Goal: Information Seeking & Learning: Compare options

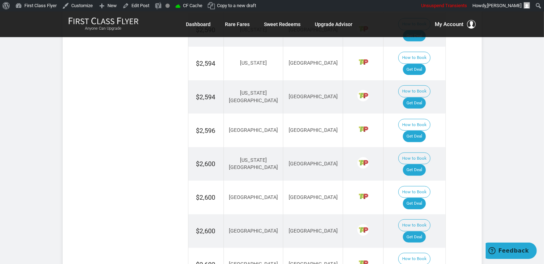
scroll to position [733, 0]
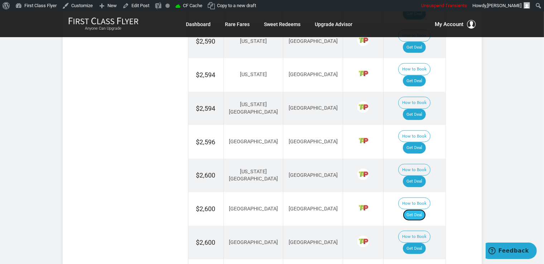
click at [416, 210] on link "Get Deal" at bounding box center [414, 215] width 23 height 11
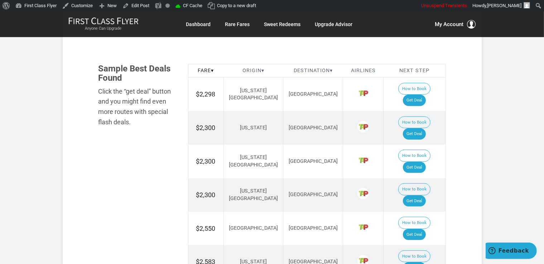
scroll to position [431, 0]
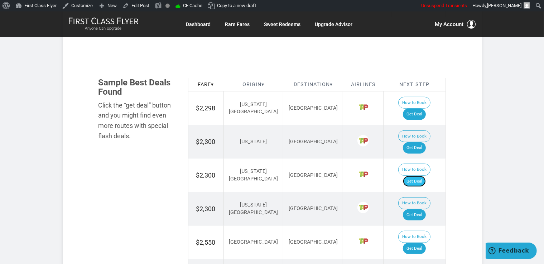
click at [423, 176] on link "Get Deal" at bounding box center [414, 181] width 23 height 11
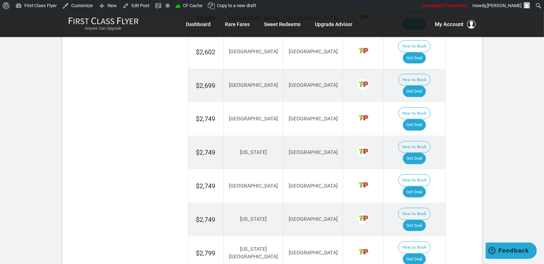
scroll to position [960, 0]
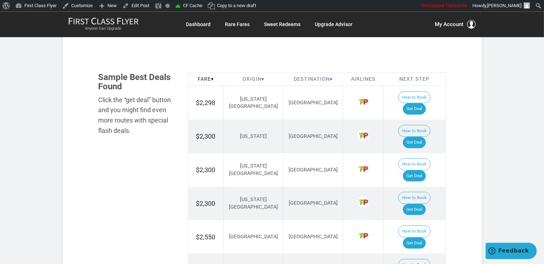
scroll to position [431, 0]
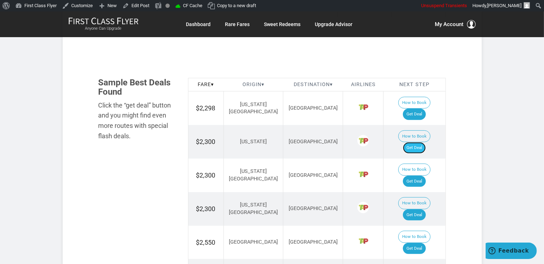
click at [422, 142] on link "Get Deal" at bounding box center [414, 147] width 23 height 11
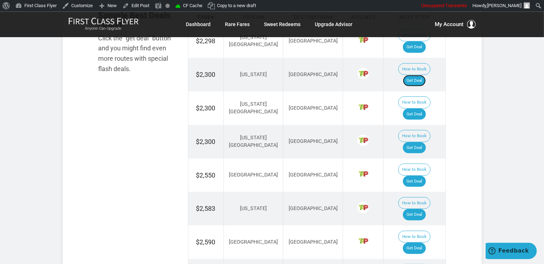
scroll to position [506, 0]
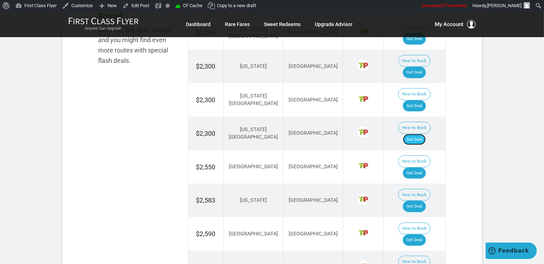
click at [423, 134] on link "Get Deal" at bounding box center [414, 139] width 23 height 11
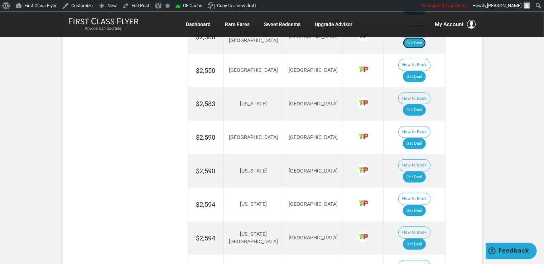
scroll to position [620, 0]
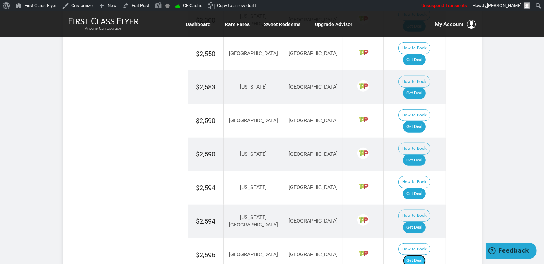
click at [425, 255] on link "Get Deal" at bounding box center [414, 260] width 23 height 11
click at [422, 255] on link "Get Deal" at bounding box center [414, 260] width 23 height 11
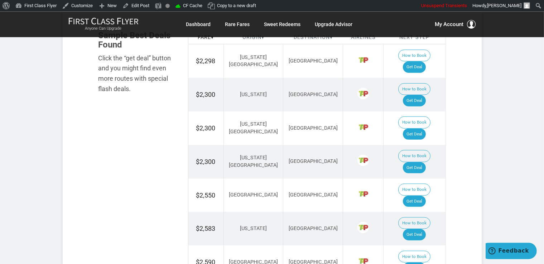
scroll to position [544, 0]
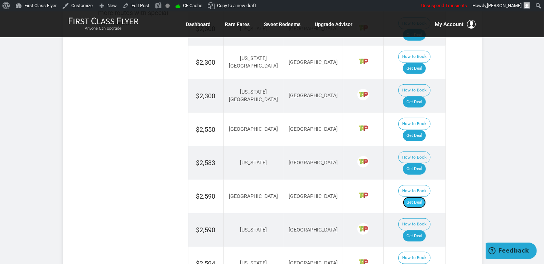
click at [420, 197] on link "Get Deal" at bounding box center [414, 202] width 23 height 11
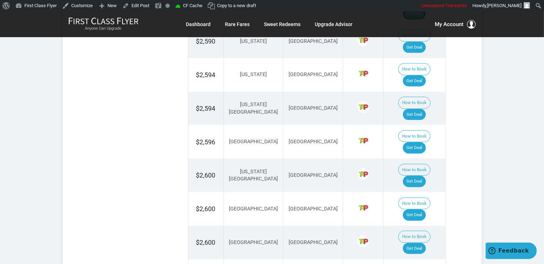
scroll to position [695, 0]
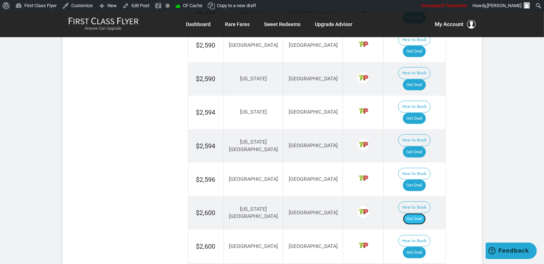
click at [421, 214] on link "Get Deal" at bounding box center [414, 219] width 23 height 11
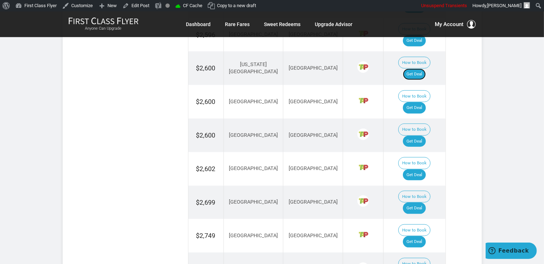
scroll to position [846, 0]
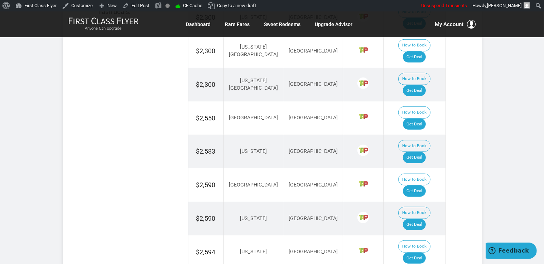
scroll to position [544, 0]
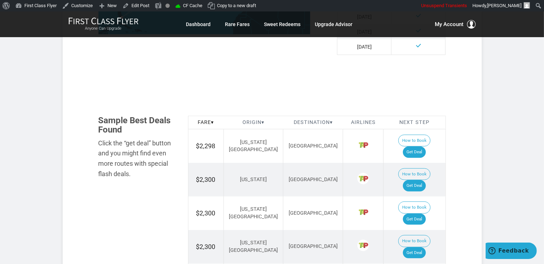
scroll to position [468, 0]
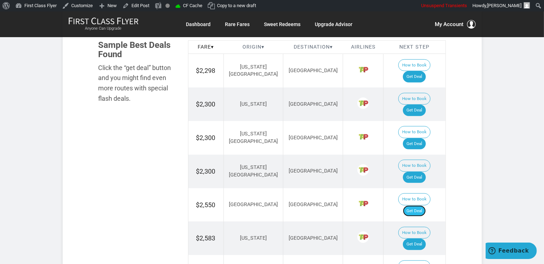
click at [424, 206] on link "Get Deal" at bounding box center [414, 211] width 23 height 11
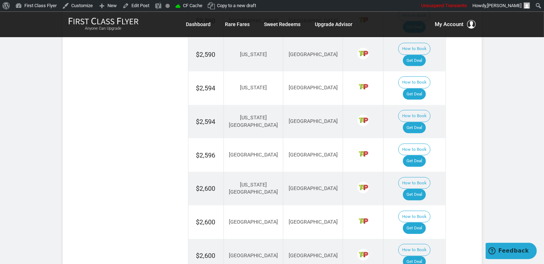
scroll to position [733, 0]
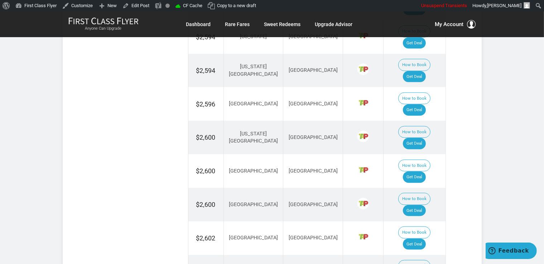
click at [422, 239] on link "Get Deal" at bounding box center [414, 244] width 23 height 11
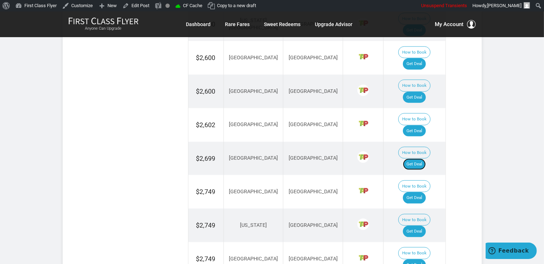
scroll to position [922, 0]
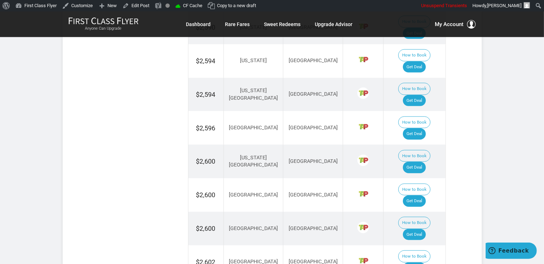
scroll to position [733, 0]
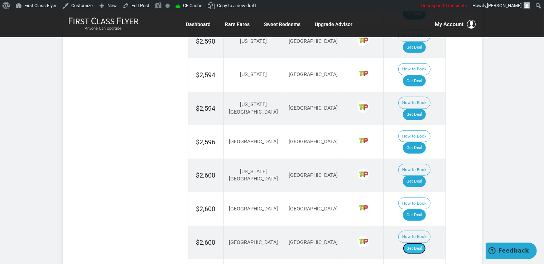
click at [413, 243] on link "Get Deal" at bounding box center [414, 248] width 23 height 11
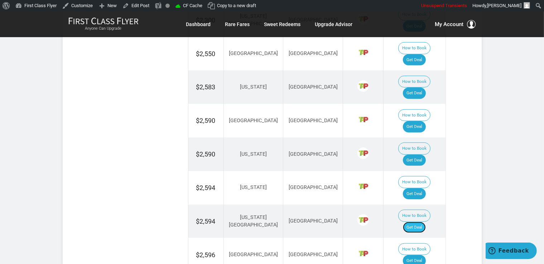
click at [420, 222] on link "Get Deal" at bounding box center [414, 227] width 23 height 11
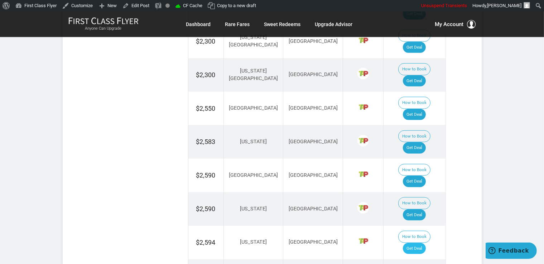
scroll to position [577, 0]
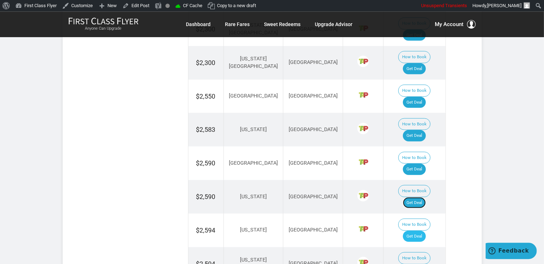
drag, startPoint x: 415, startPoint y: 122, endPoint x: 423, endPoint y: 152, distance: 31.5
click at [415, 198] on link "Get Deal" at bounding box center [414, 203] width 23 height 11
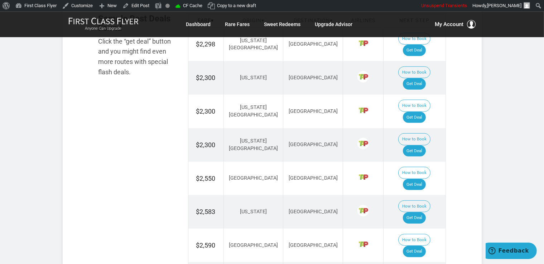
scroll to position [502, 0]
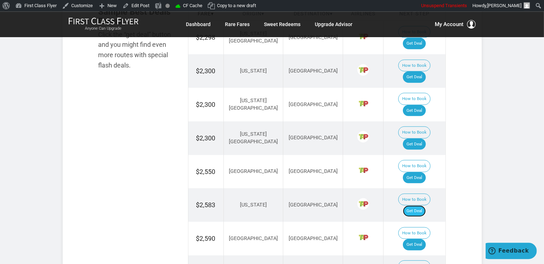
click at [420, 206] on link "Get Deal" at bounding box center [414, 211] width 23 height 11
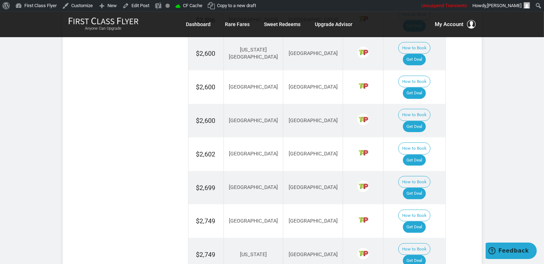
scroll to position [842, 0]
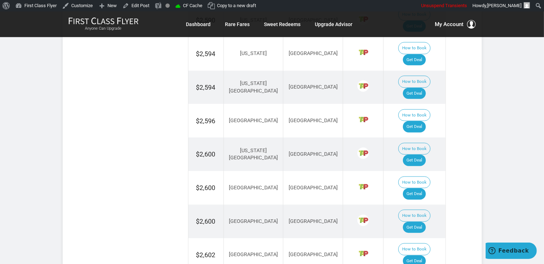
scroll to position [766, 0]
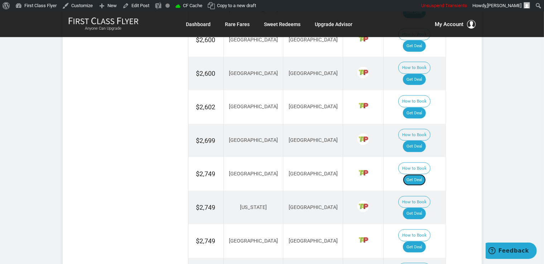
scroll to position [917, 0]
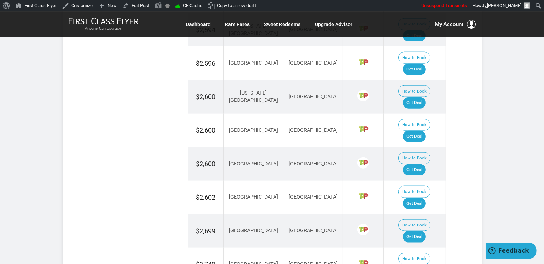
scroll to position [804, 0]
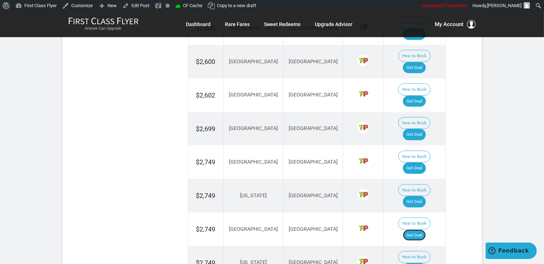
scroll to position [917, 0]
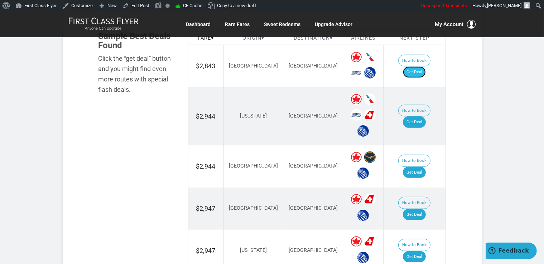
click at [421, 69] on link "Get Deal" at bounding box center [414, 72] width 23 height 11
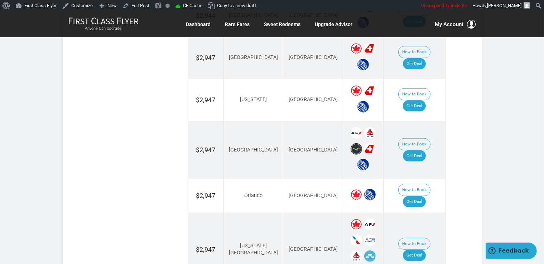
scroll to position [664, 0]
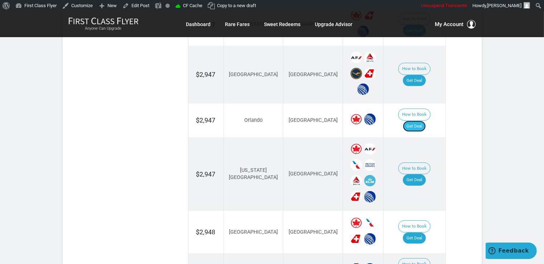
click at [425, 121] on link "Get Deal" at bounding box center [414, 126] width 23 height 11
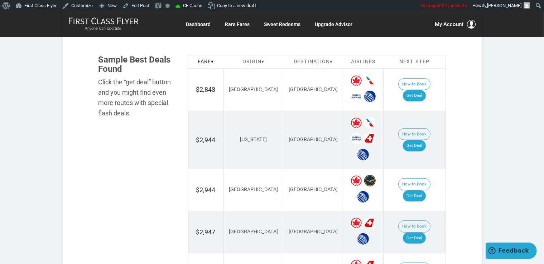
scroll to position [437, 0]
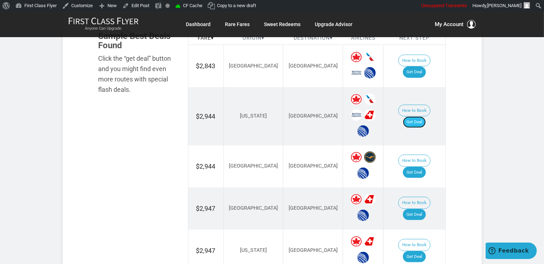
click at [423, 117] on link "Get Deal" at bounding box center [414, 122] width 23 height 11
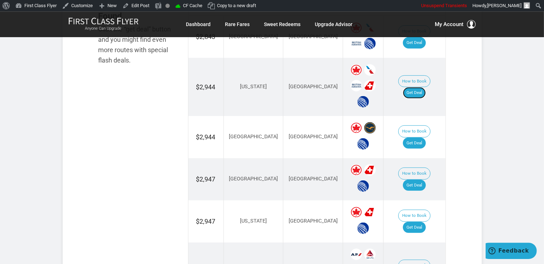
scroll to position [513, 0]
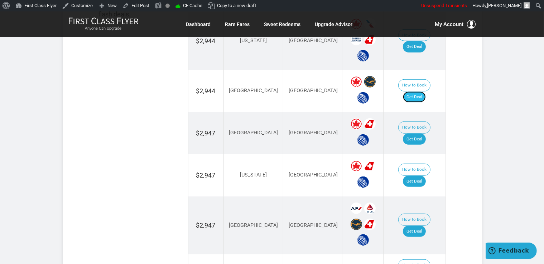
click at [425, 92] on link "Get Deal" at bounding box center [414, 97] width 23 height 11
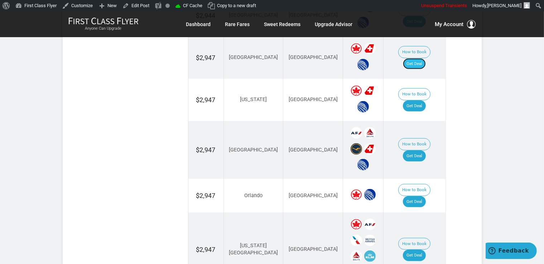
click at [416, 58] on link "Get Deal" at bounding box center [414, 63] width 23 height 11
click at [424, 101] on link "Get Deal" at bounding box center [414, 106] width 23 height 11
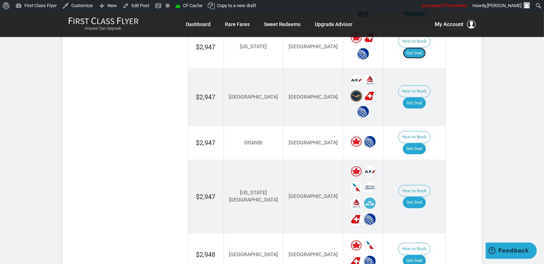
scroll to position [664, 0]
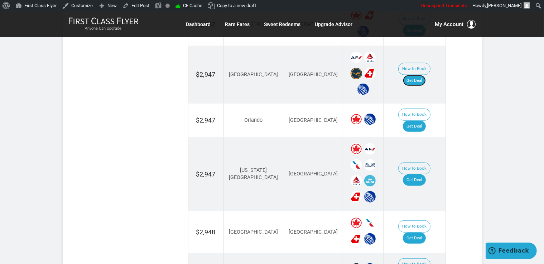
drag, startPoint x: 423, startPoint y: 74, endPoint x: 424, endPoint y: 82, distance: 8.4
click at [423, 75] on link "Get Deal" at bounding box center [414, 80] width 23 height 11
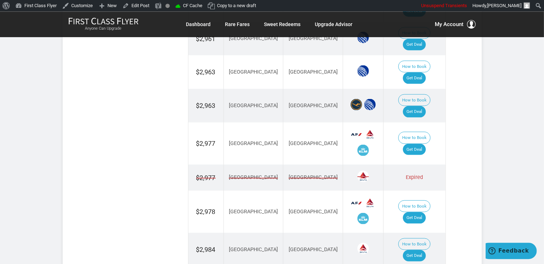
scroll to position [1004, 0]
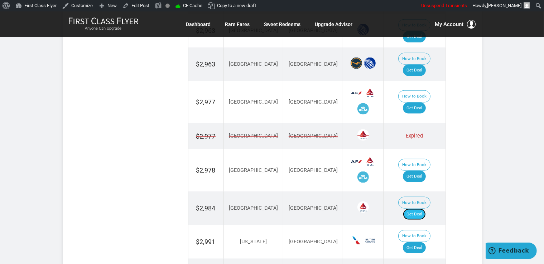
click at [425, 209] on link "Get Deal" at bounding box center [414, 214] width 23 height 11
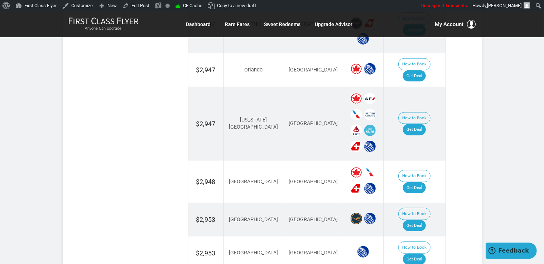
scroll to position [702, 0]
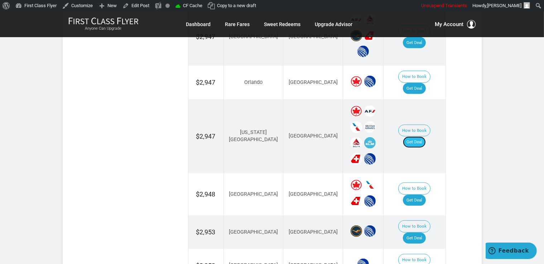
click at [415, 137] on link "Get Deal" at bounding box center [414, 142] width 23 height 11
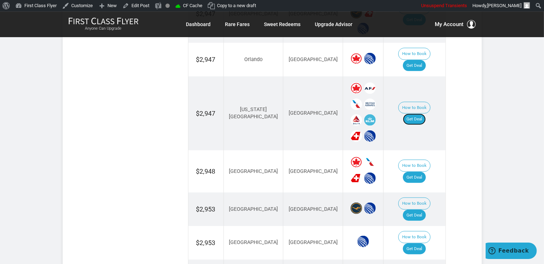
scroll to position [740, 0]
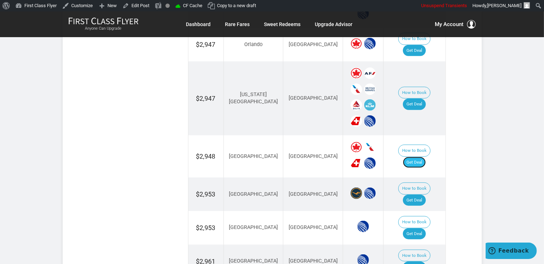
drag, startPoint x: 413, startPoint y: 141, endPoint x: 419, endPoint y: 144, distance: 7.2
click at [413, 157] on link "Get Deal" at bounding box center [414, 162] width 23 height 11
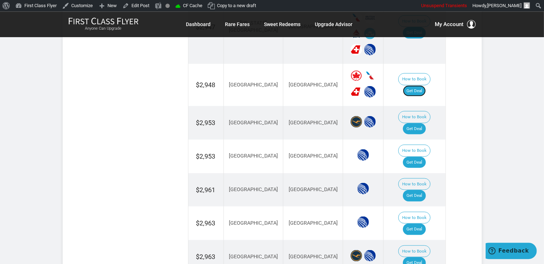
scroll to position [815, 0]
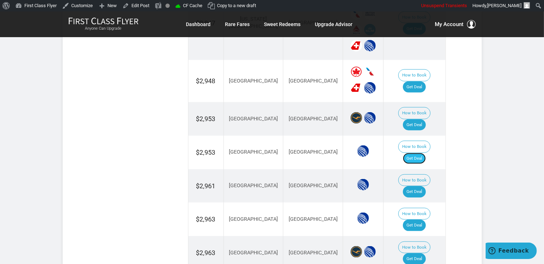
click at [411, 153] on link "Get Deal" at bounding box center [414, 158] width 23 height 11
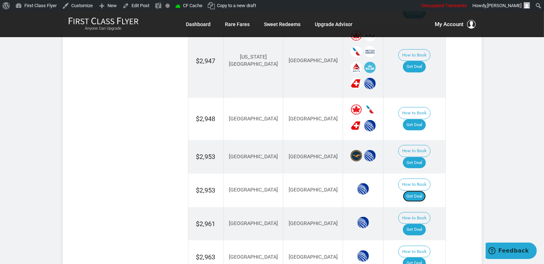
scroll to position [740, 0]
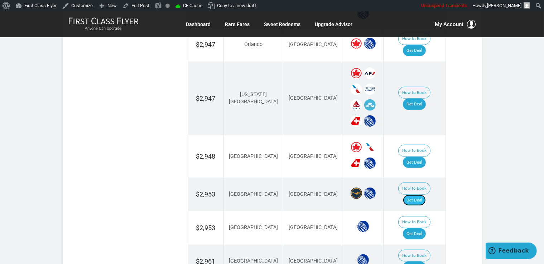
click at [421, 195] on link "Get Deal" at bounding box center [414, 200] width 23 height 11
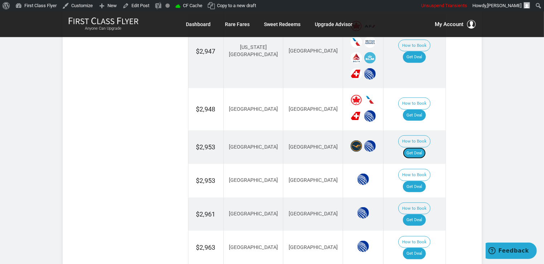
scroll to position [815, 0]
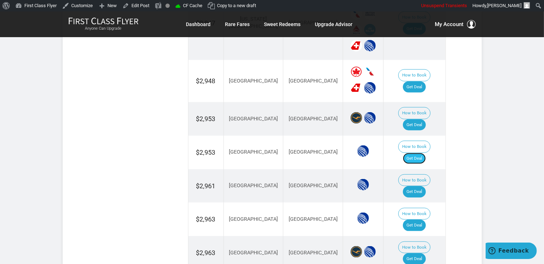
click at [423, 153] on link "Get Deal" at bounding box center [414, 158] width 23 height 11
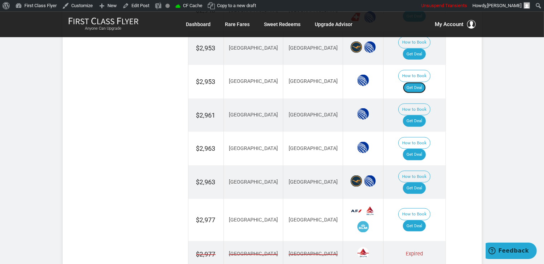
scroll to position [891, 0]
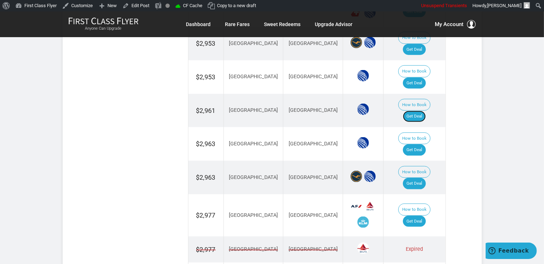
click at [419, 111] on link "Get Deal" at bounding box center [414, 116] width 23 height 11
click at [420, 216] on link "Get Deal" at bounding box center [414, 221] width 23 height 11
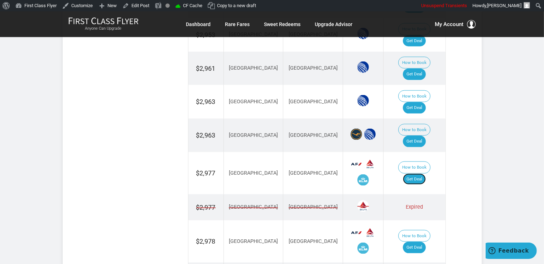
scroll to position [1004, 0]
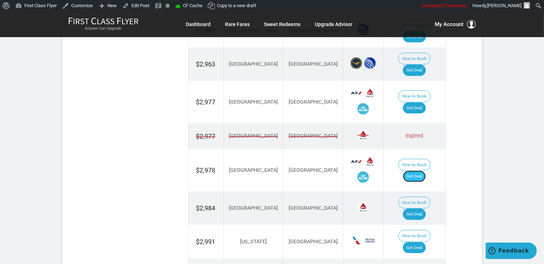
click at [418, 171] on link "Get Deal" at bounding box center [414, 176] width 23 height 11
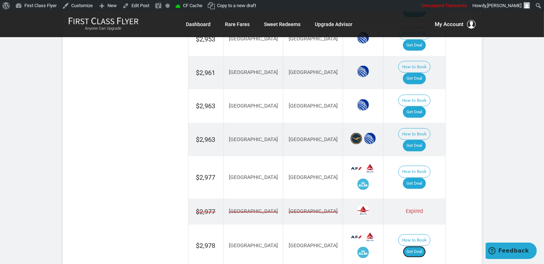
scroll to position [891, 0]
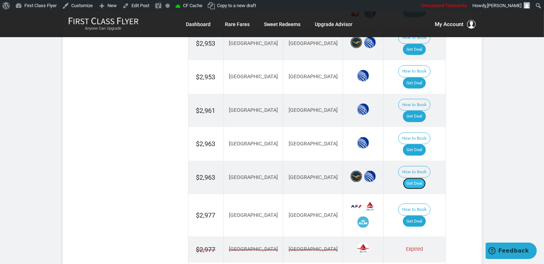
click at [420, 178] on link "Get Deal" at bounding box center [414, 183] width 23 height 11
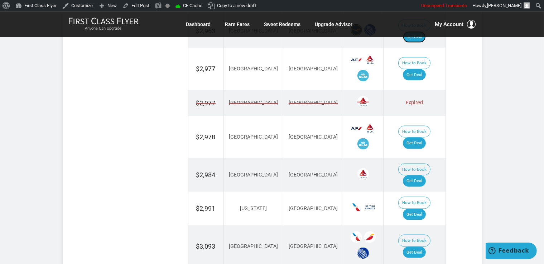
scroll to position [1079, 0]
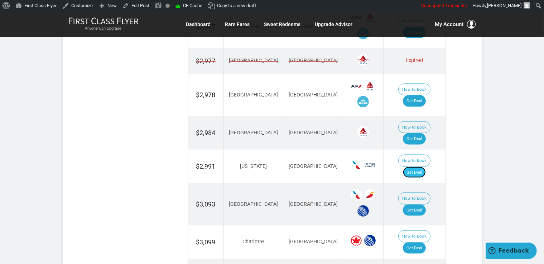
click at [414, 167] on link "Get Deal" at bounding box center [414, 172] width 23 height 11
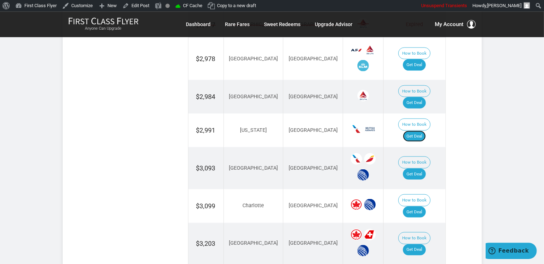
scroll to position [1155, 0]
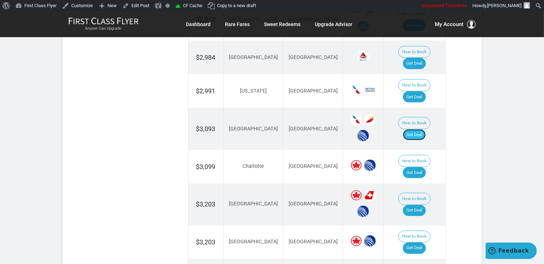
click at [416, 130] on link "Get Deal" at bounding box center [414, 135] width 23 height 11
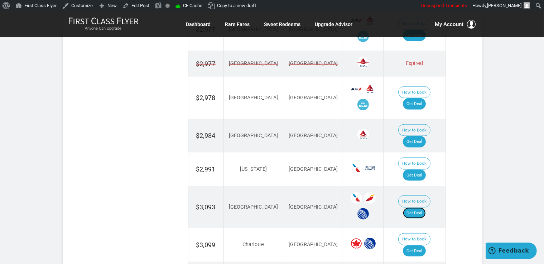
scroll to position [1042, 0]
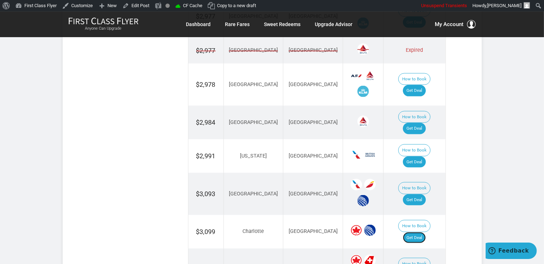
scroll to position [1117, 0]
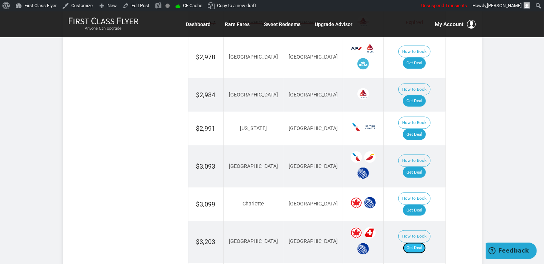
click at [416, 243] on link "Get Deal" at bounding box center [414, 248] width 23 height 11
click at [419, 243] on link "Get Deal" at bounding box center [414, 248] width 23 height 11
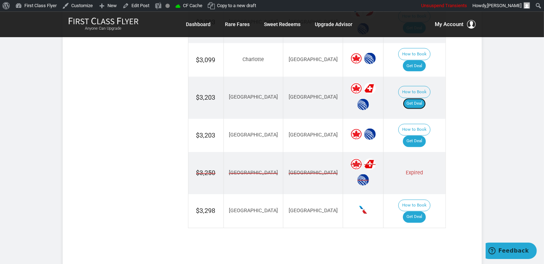
scroll to position [1268, 0]
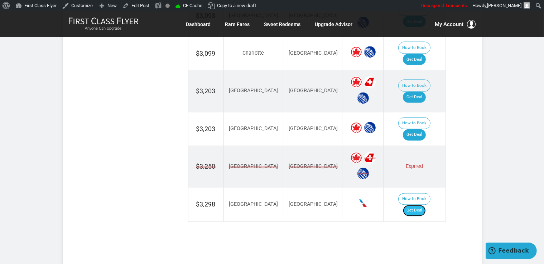
click at [415, 205] on link "Get Deal" at bounding box center [414, 210] width 23 height 11
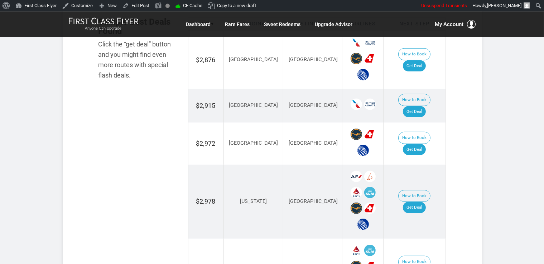
scroll to position [453, 0]
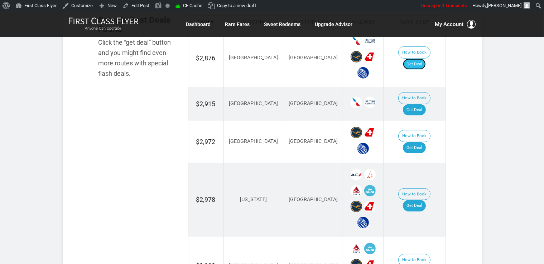
click at [418, 59] on link "Get Deal" at bounding box center [414, 64] width 23 height 11
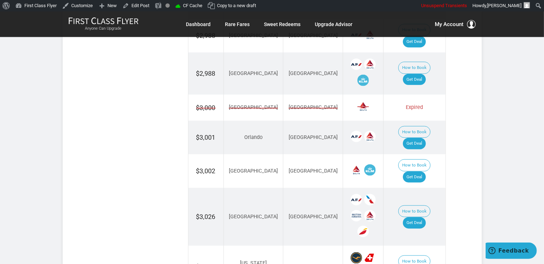
scroll to position [756, 0]
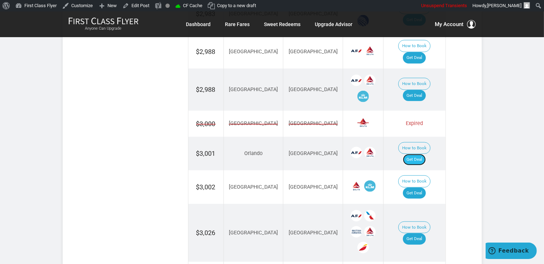
click at [425, 154] on link "Get Deal" at bounding box center [414, 159] width 23 height 11
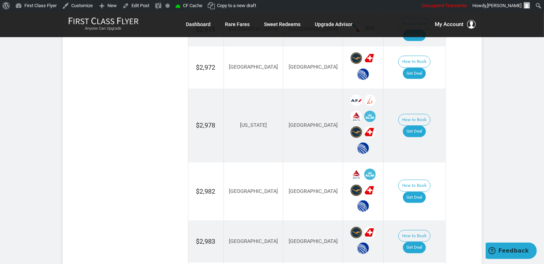
scroll to position [529, 0]
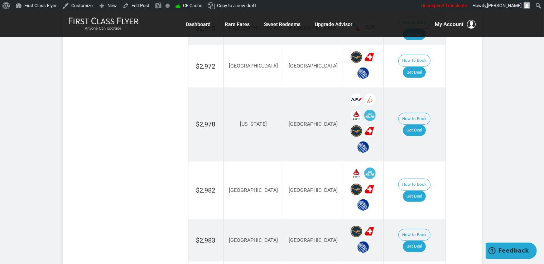
click at [413, 101] on td "How to Book Get Deal" at bounding box center [414, 125] width 62 height 74
drag, startPoint x: 416, startPoint y: 111, endPoint x: 419, endPoint y: 118, distance: 8.2
click at [416, 125] on link "Get Deal" at bounding box center [414, 130] width 23 height 11
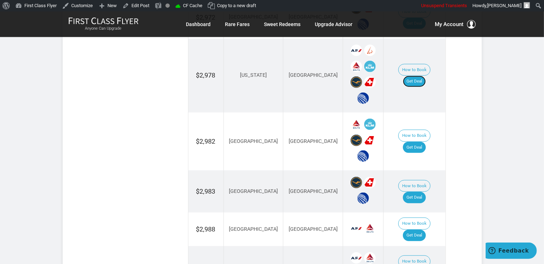
scroll to position [604, 0]
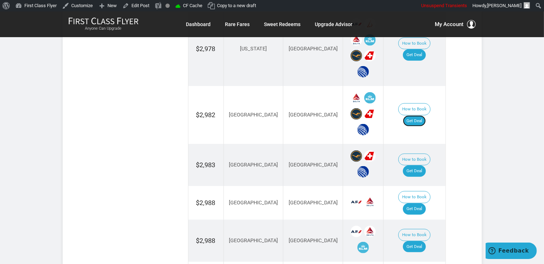
click at [423, 116] on link "Get Deal" at bounding box center [414, 121] width 23 height 11
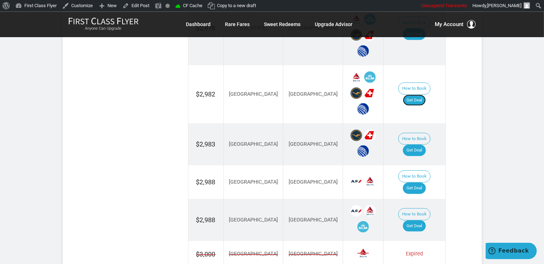
scroll to position [642, 0]
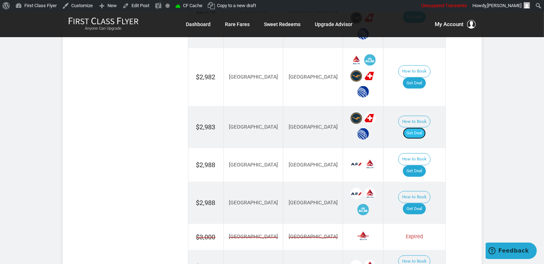
click at [424, 128] on link "Get Deal" at bounding box center [414, 133] width 23 height 11
click at [411, 166] on link "Get Deal" at bounding box center [414, 171] width 23 height 11
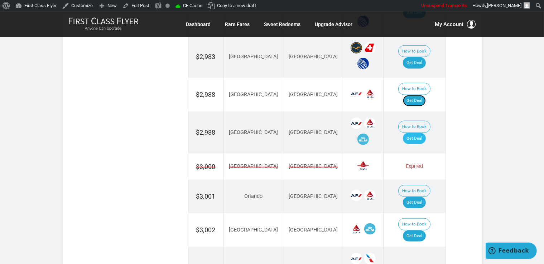
scroll to position [718, 0]
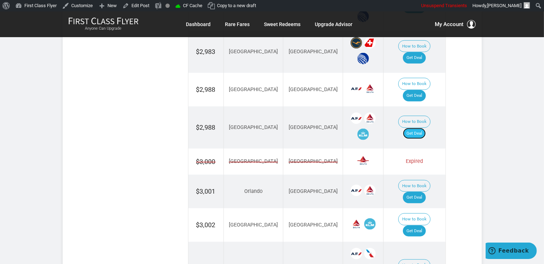
click at [416, 128] on link "Get Deal" at bounding box center [414, 133] width 23 height 11
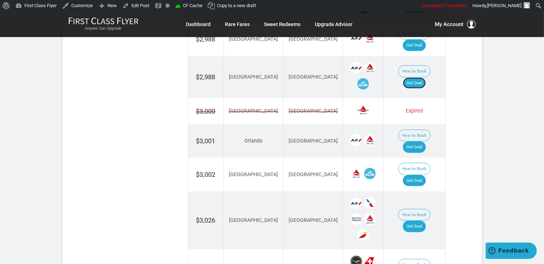
scroll to position [793, 0]
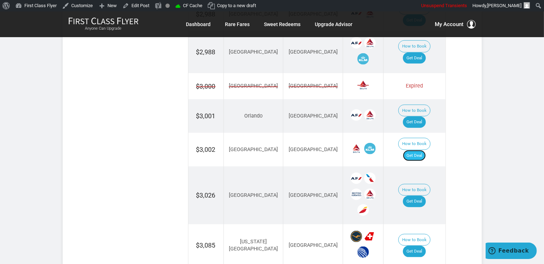
click at [419, 150] on link "Get Deal" at bounding box center [414, 155] width 23 height 11
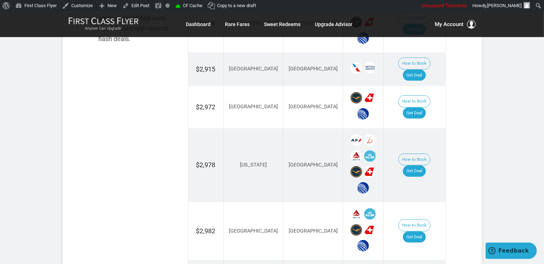
scroll to position [415, 0]
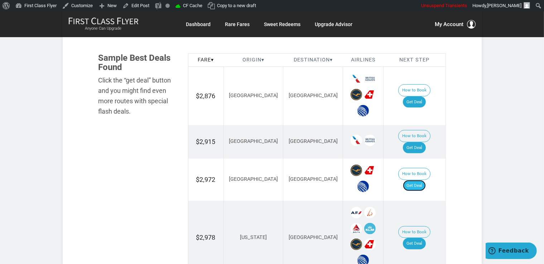
click at [423, 180] on link "Get Deal" at bounding box center [414, 185] width 23 height 11
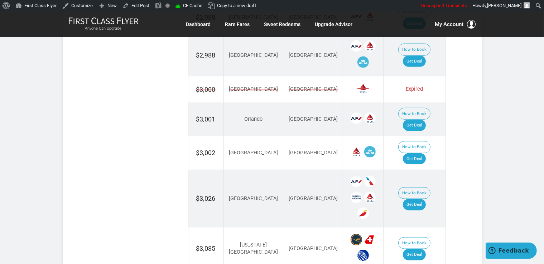
scroll to position [831, 0]
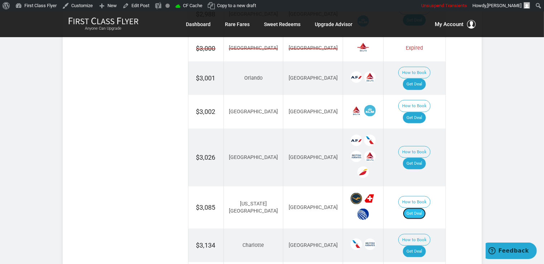
click at [417, 208] on link "Get Deal" at bounding box center [414, 213] width 23 height 11
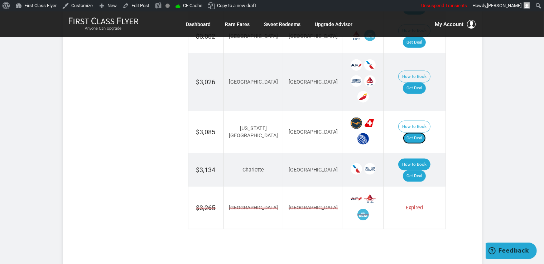
scroll to position [869, 0]
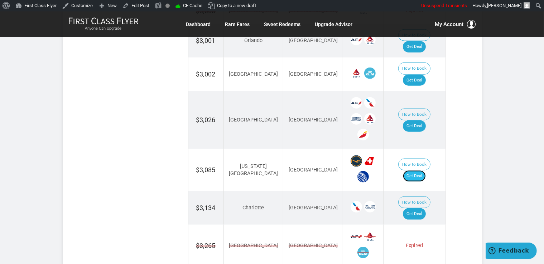
click at [418, 171] on link "Get Deal" at bounding box center [414, 176] width 23 height 11
click at [424, 209] on link "Get Deal" at bounding box center [414, 214] width 23 height 11
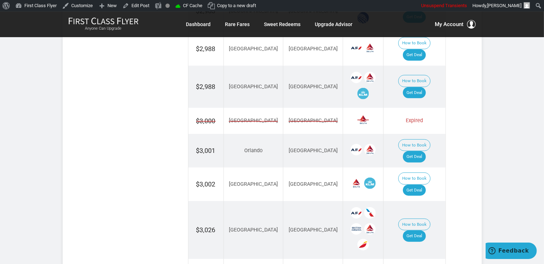
scroll to position [756, 0]
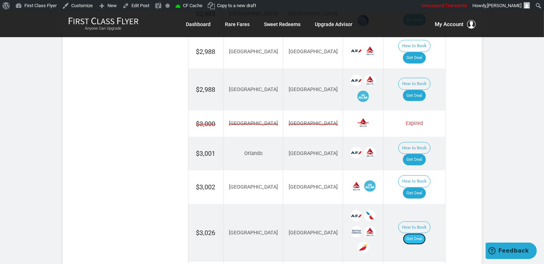
click at [413, 234] on link "Get Deal" at bounding box center [414, 239] width 23 height 11
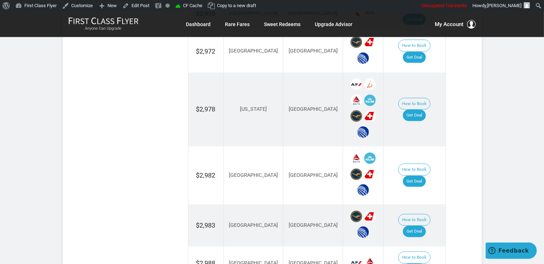
scroll to position [453, 0]
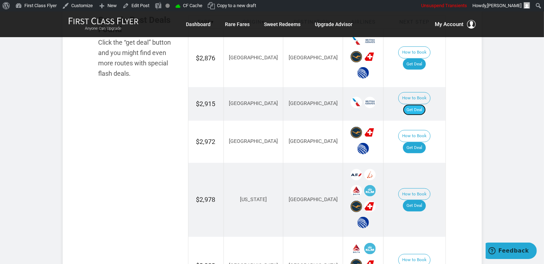
click at [425, 104] on link "Get Deal" at bounding box center [414, 109] width 23 height 11
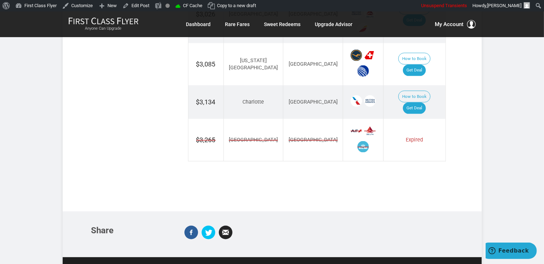
scroll to position [1020, 0]
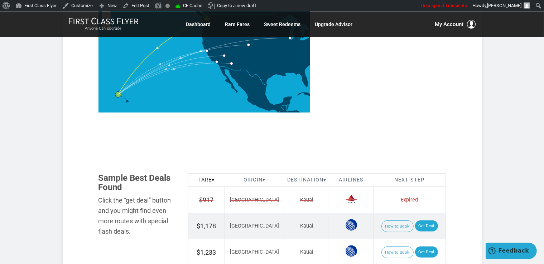
scroll to position [340, 0]
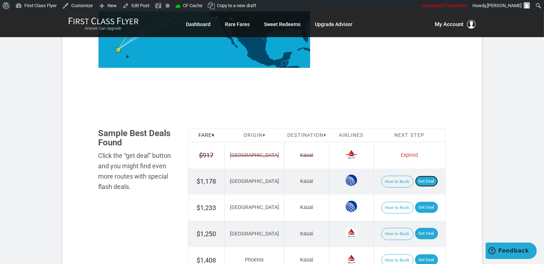
drag, startPoint x: 424, startPoint y: 178, endPoint x: 428, endPoint y: 175, distance: 4.6
click at [424, 177] on link "Get Deal" at bounding box center [426, 181] width 23 height 11
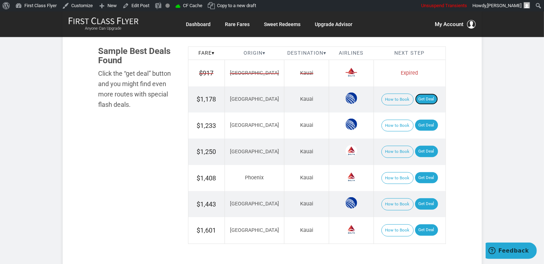
scroll to position [453, 0]
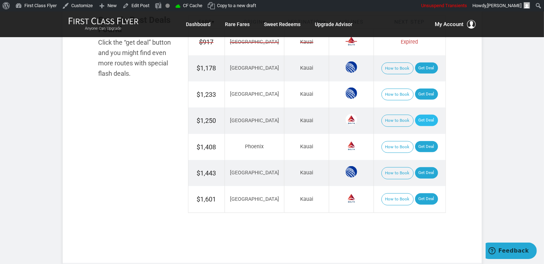
click at [428, 124] on td "How to Book Get Deal" at bounding box center [409, 121] width 72 height 26
click at [423, 119] on link "Get Deal" at bounding box center [426, 120] width 23 height 11
click at [427, 93] on link "Get Deal" at bounding box center [426, 94] width 23 height 11
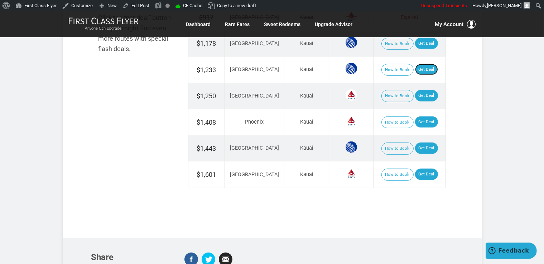
scroll to position [491, 0]
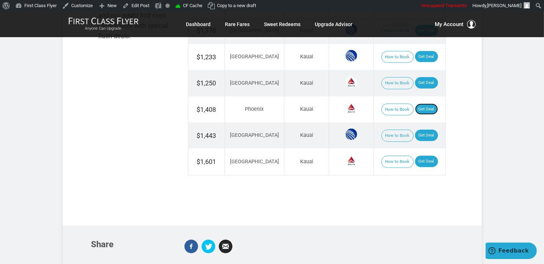
click at [419, 107] on link "Get Deal" at bounding box center [426, 109] width 23 height 11
click at [427, 135] on link "Get Deal" at bounding box center [426, 135] width 23 height 11
click at [425, 159] on link "Get Deal" at bounding box center [426, 161] width 23 height 11
click at [430, 157] on link "Get Deal" at bounding box center [426, 161] width 23 height 11
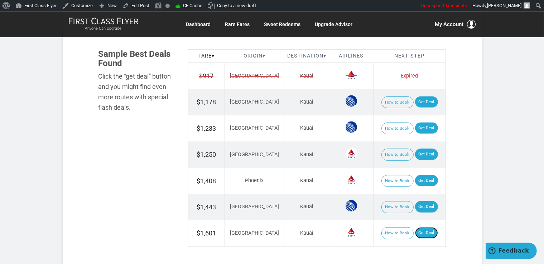
scroll to position [415, 0]
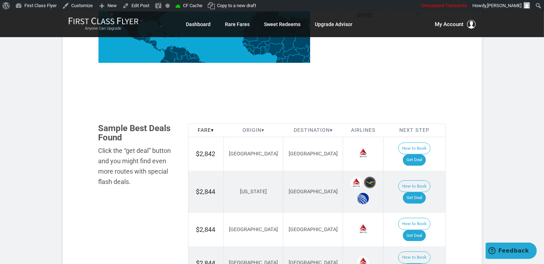
scroll to position [378, 0]
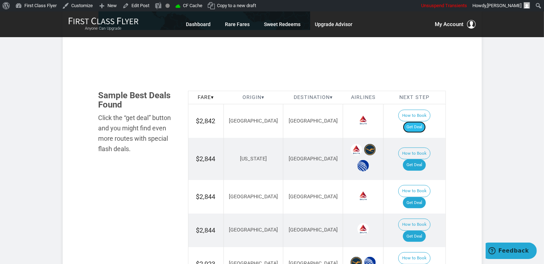
click at [419, 122] on link "Get Deal" at bounding box center [414, 127] width 23 height 11
drag, startPoint x: 415, startPoint y: 118, endPoint x: 382, endPoint y: 19, distance: 104.0
click at [415, 122] on link "Get Deal" at bounding box center [414, 127] width 23 height 11
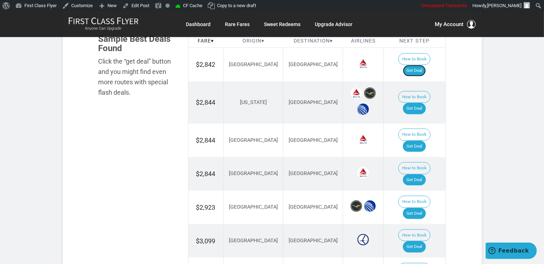
scroll to position [453, 0]
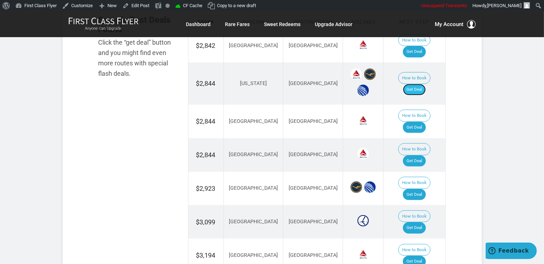
click at [417, 84] on link "Get Deal" at bounding box center [414, 89] width 23 height 11
click at [425, 122] on link "Get Deal" at bounding box center [414, 127] width 23 height 11
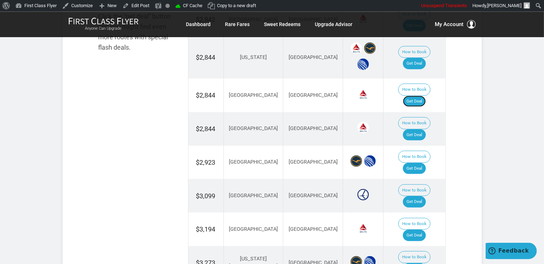
scroll to position [491, 0]
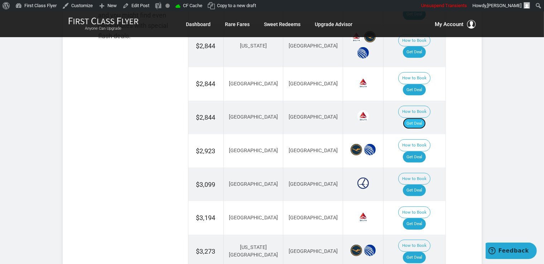
click at [419, 118] on link "Get Deal" at bounding box center [414, 123] width 23 height 11
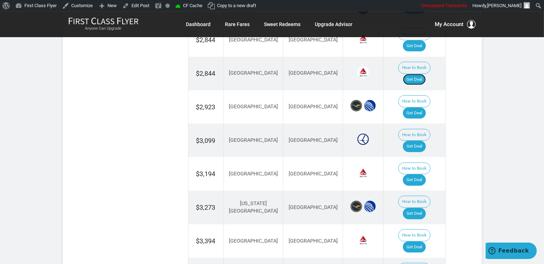
scroll to position [567, 0]
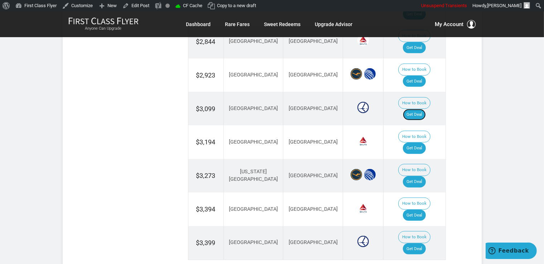
click at [421, 109] on link "Get Deal" at bounding box center [414, 114] width 23 height 11
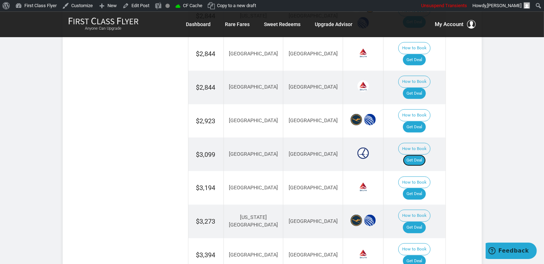
scroll to position [453, 0]
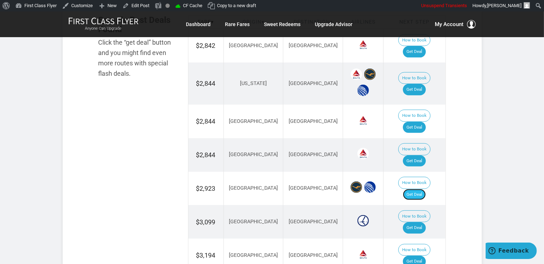
click at [425, 189] on link "Get Deal" at bounding box center [414, 194] width 23 height 11
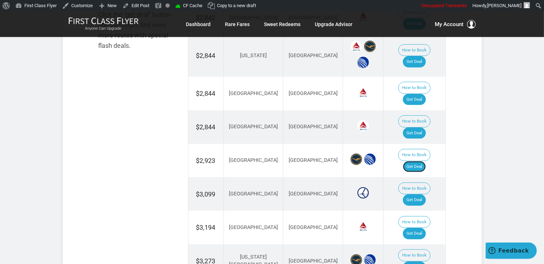
scroll to position [529, 0]
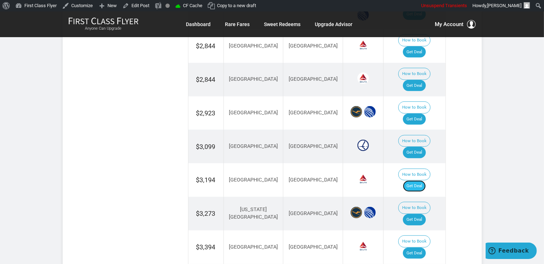
click at [420, 181] on link "Get Deal" at bounding box center [414, 186] width 23 height 11
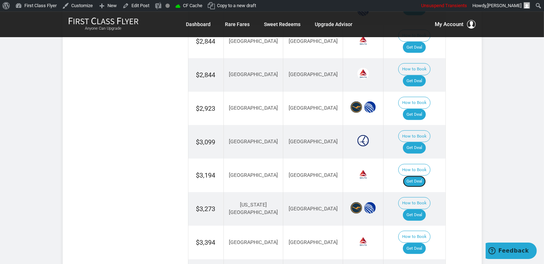
scroll to position [567, 0]
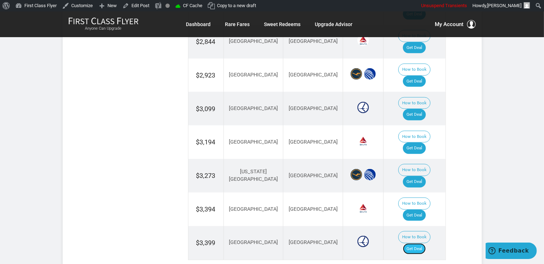
click at [417, 244] on link "Get Deal" at bounding box center [414, 249] width 23 height 11
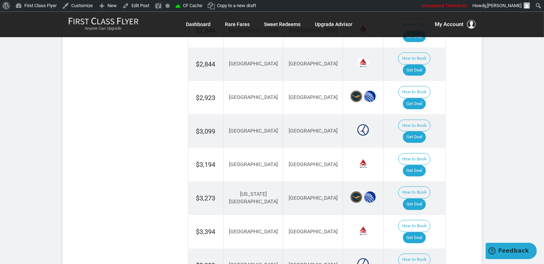
scroll to position [529, 0]
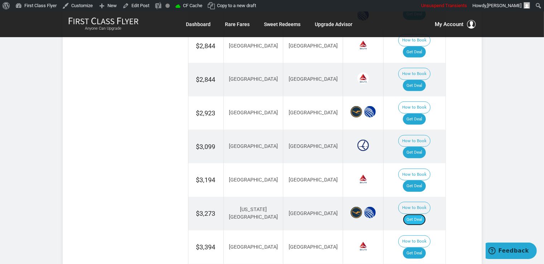
click at [419, 214] on link "Get Deal" at bounding box center [414, 219] width 23 height 11
click at [419, 248] on link "Get Deal" at bounding box center [414, 253] width 23 height 11
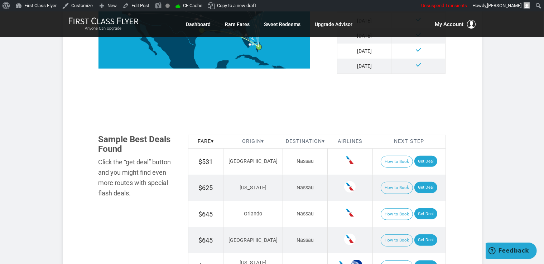
scroll to position [453, 0]
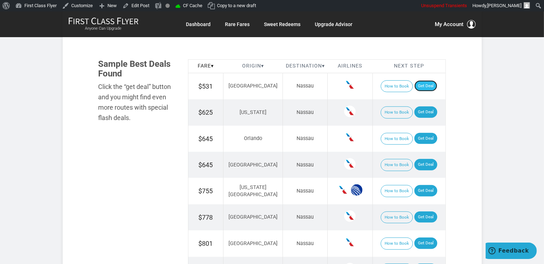
click at [421, 87] on link "Get Deal" at bounding box center [425, 86] width 23 height 11
click at [420, 115] on link "Get Deal" at bounding box center [425, 112] width 23 height 11
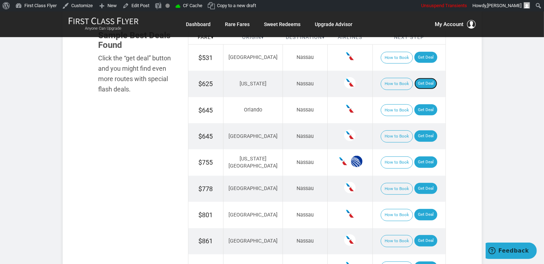
scroll to position [491, 0]
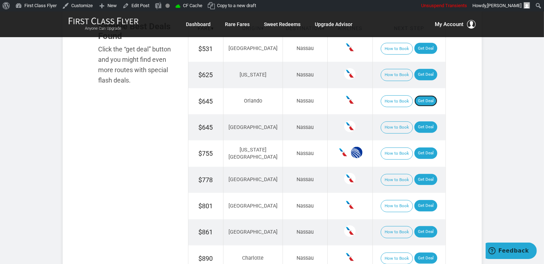
click at [419, 103] on link "Get Deal" at bounding box center [425, 101] width 23 height 11
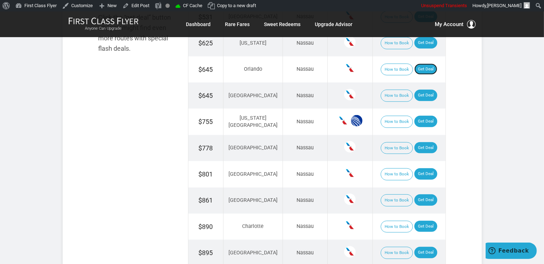
scroll to position [567, 0]
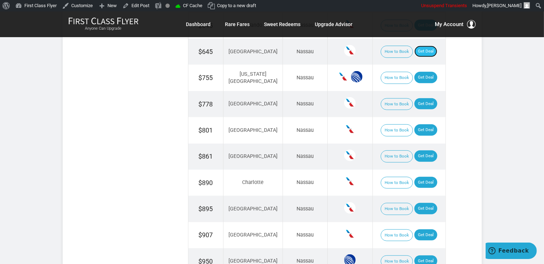
click at [414, 49] on link "Get Deal" at bounding box center [425, 51] width 23 height 11
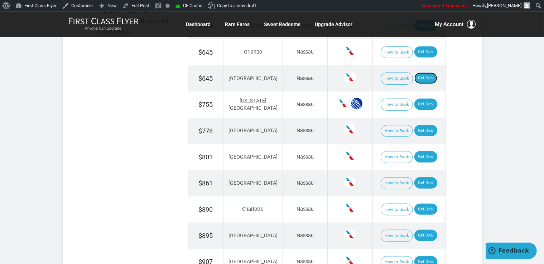
scroll to position [529, 0]
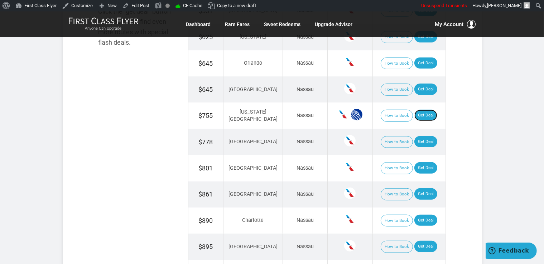
drag, startPoint x: 418, startPoint y: 117, endPoint x: 419, endPoint y: 121, distance: 3.9
click at [418, 117] on link "Get Deal" at bounding box center [425, 115] width 23 height 11
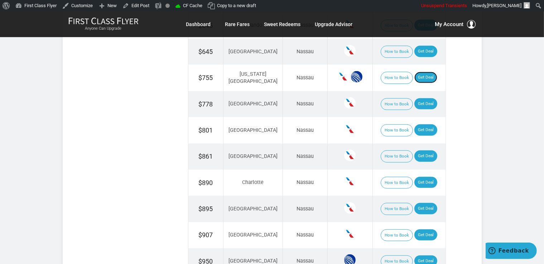
scroll to position [567, 0]
click at [420, 99] on link "Get Deal" at bounding box center [425, 103] width 23 height 11
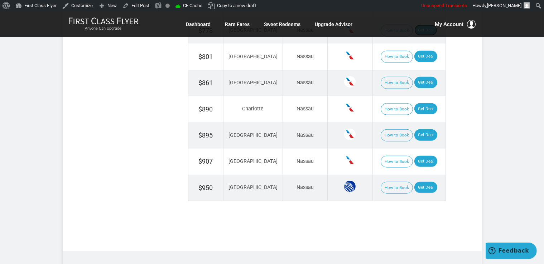
scroll to position [642, 0]
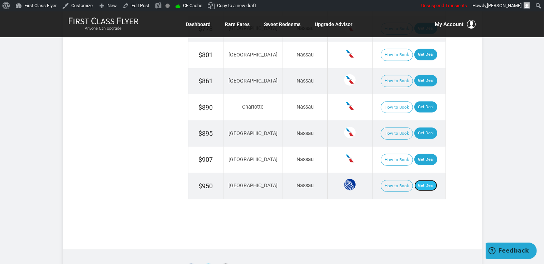
click at [416, 185] on link "Get Deal" at bounding box center [425, 185] width 23 height 11
click at [423, 102] on link "Get Deal" at bounding box center [425, 107] width 23 height 11
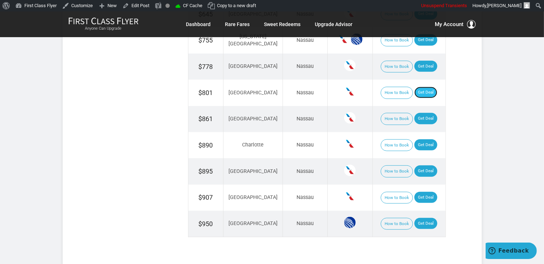
click at [419, 93] on link "Get Deal" at bounding box center [425, 92] width 23 height 11
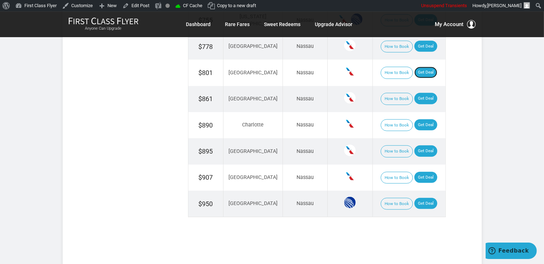
scroll to position [642, 0]
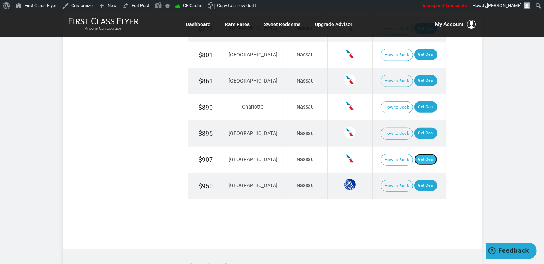
click at [417, 154] on link "Get Deal" at bounding box center [425, 159] width 23 height 11
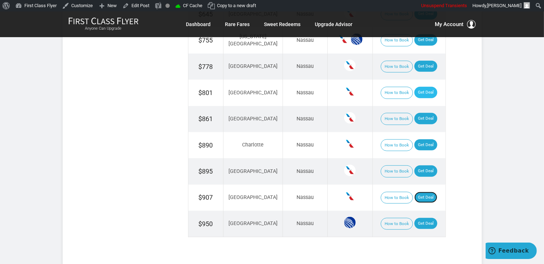
scroll to position [567, 0]
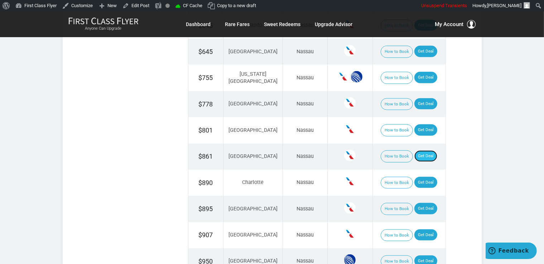
click at [418, 151] on link "Get Deal" at bounding box center [425, 156] width 23 height 11
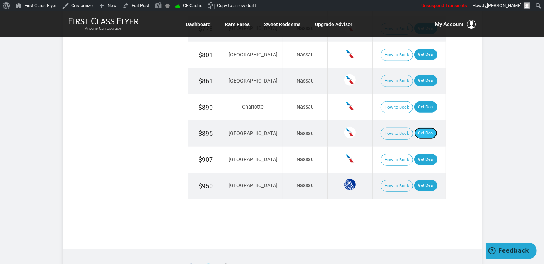
click at [421, 128] on link "Get Deal" at bounding box center [425, 133] width 23 height 11
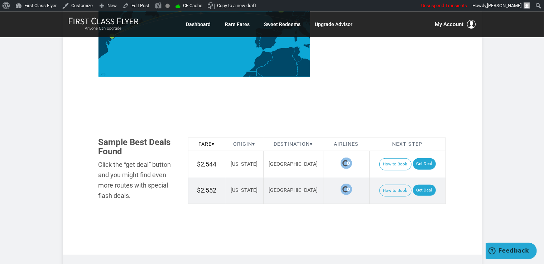
scroll to position [378, 0]
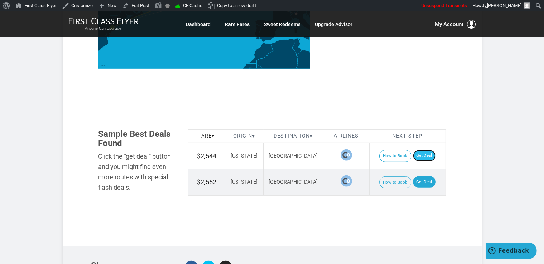
click at [423, 150] on link "Get Deal" at bounding box center [424, 155] width 23 height 11
click at [413, 177] on link "Get Deal" at bounding box center [424, 182] width 23 height 11
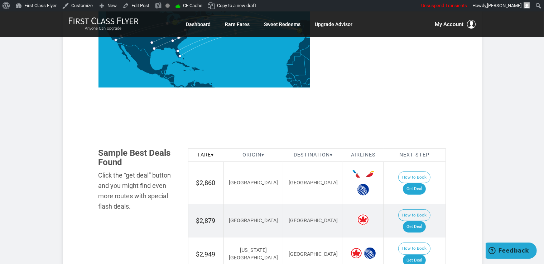
scroll to position [378, 0]
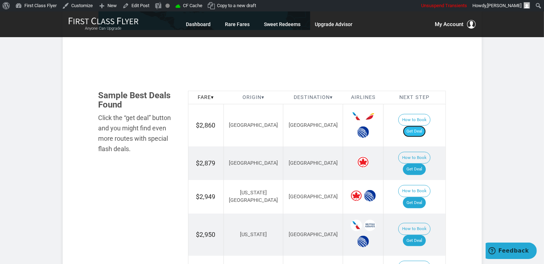
click at [419, 126] on link "Get Deal" at bounding box center [414, 131] width 23 height 11
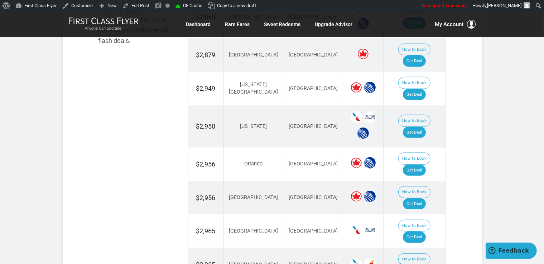
scroll to position [491, 0]
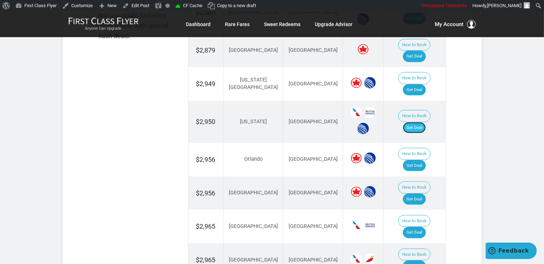
click at [416, 122] on link "Get Deal" at bounding box center [414, 127] width 23 height 11
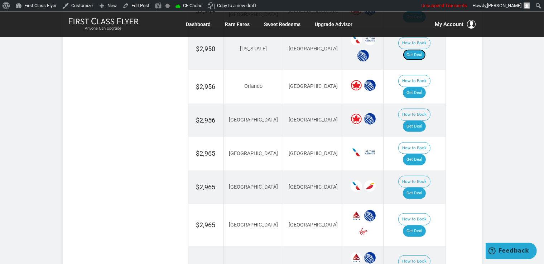
scroll to position [567, 0]
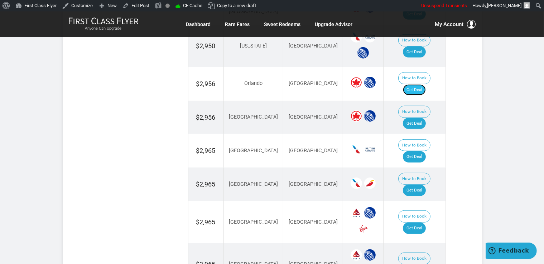
click at [419, 84] on link "Get Deal" at bounding box center [414, 89] width 23 height 11
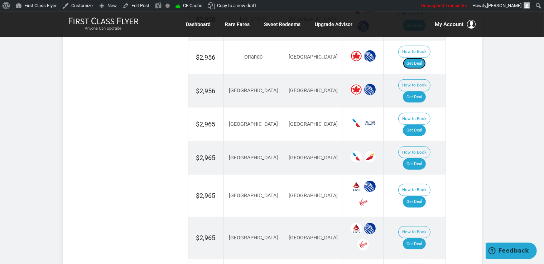
scroll to position [604, 0]
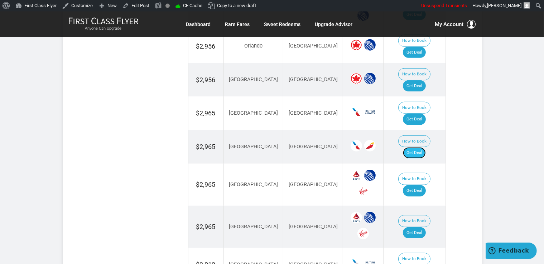
click at [423, 147] on link "Get Deal" at bounding box center [414, 152] width 23 height 11
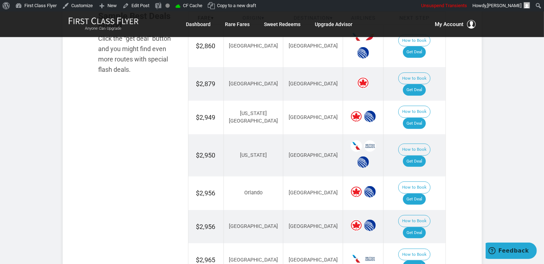
scroll to position [453, 0]
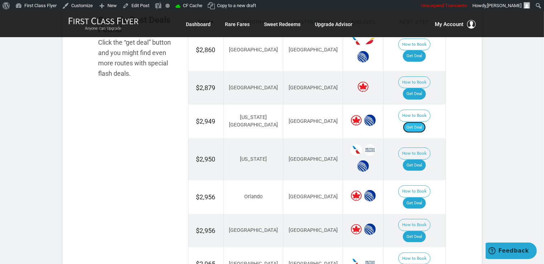
click at [416, 122] on link "Get Deal" at bounding box center [414, 127] width 23 height 11
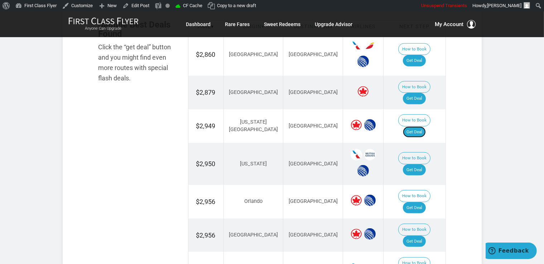
drag, startPoint x: 423, startPoint y: 110, endPoint x: 376, endPoint y: 21, distance: 100.4
click at [423, 127] on link "Get Deal" at bounding box center [414, 132] width 23 height 11
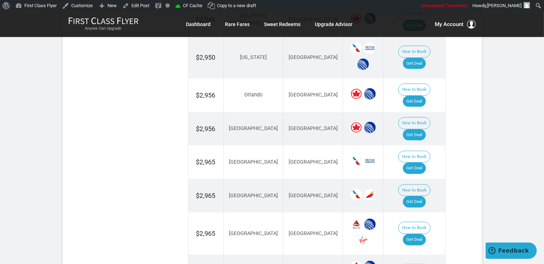
scroll to position [562, 0]
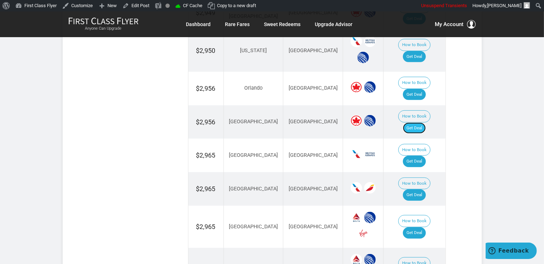
click at [416, 123] on link "Get Deal" at bounding box center [414, 128] width 23 height 11
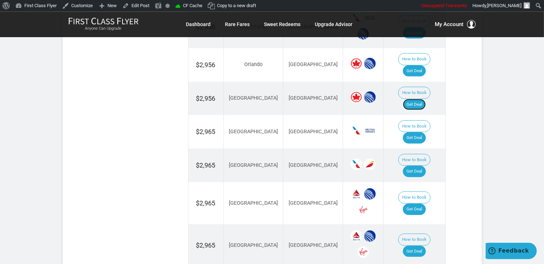
scroll to position [600, 0]
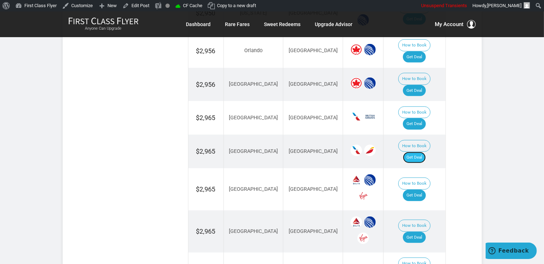
click at [421, 152] on link "Get Deal" at bounding box center [414, 157] width 23 height 11
click at [417, 190] on link "Get Deal" at bounding box center [414, 195] width 23 height 11
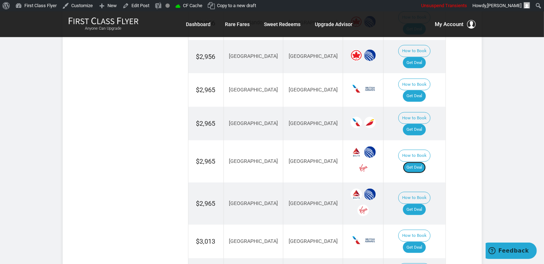
scroll to position [638, 0]
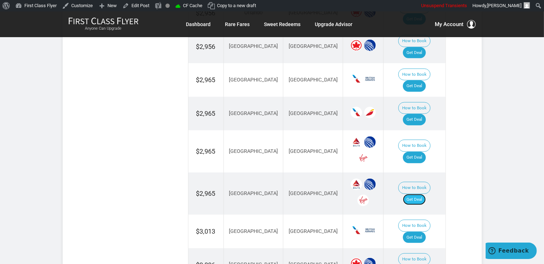
click at [420, 194] on link "Get Deal" at bounding box center [414, 199] width 23 height 11
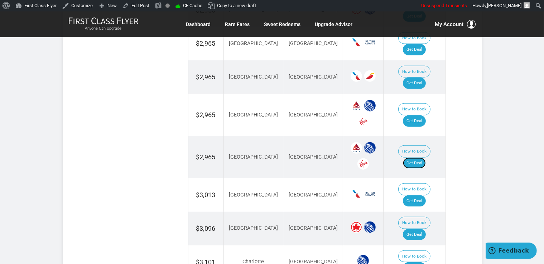
scroll to position [713, 0]
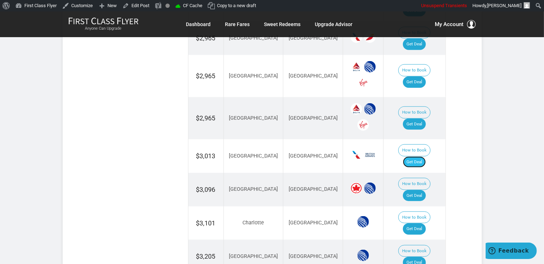
click at [414, 157] on link "Get Deal" at bounding box center [414, 162] width 23 height 11
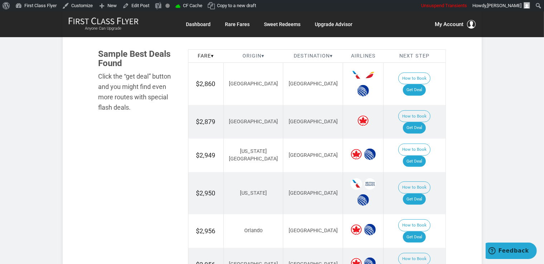
scroll to position [411, 0]
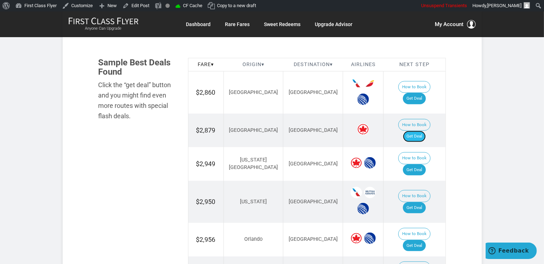
click at [425, 131] on link "Get Deal" at bounding box center [414, 136] width 23 height 11
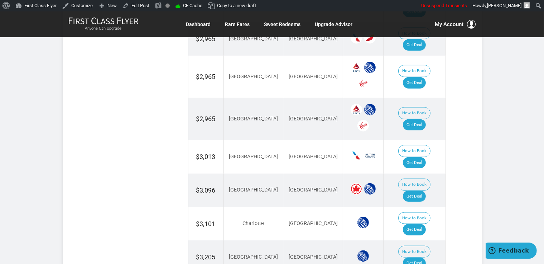
scroll to position [713, 0]
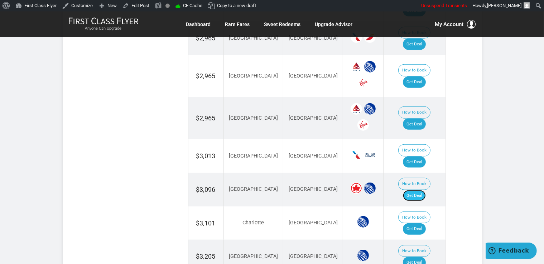
click at [420, 190] on link "Get Deal" at bounding box center [414, 195] width 23 height 11
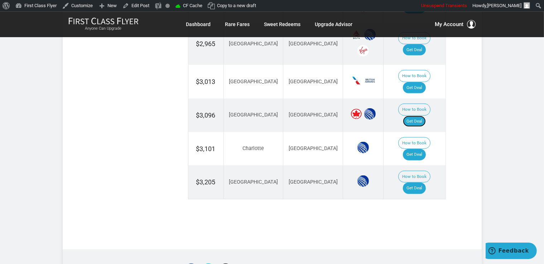
scroll to position [789, 0]
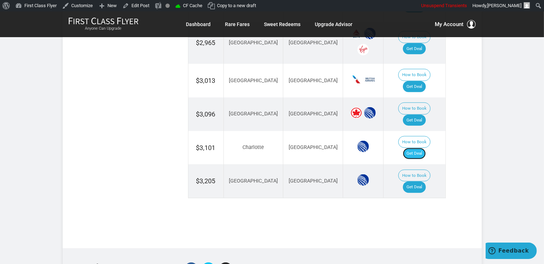
click at [419, 148] on link "Get Deal" at bounding box center [414, 153] width 23 height 11
click at [419, 182] on link "Get Deal" at bounding box center [414, 187] width 23 height 11
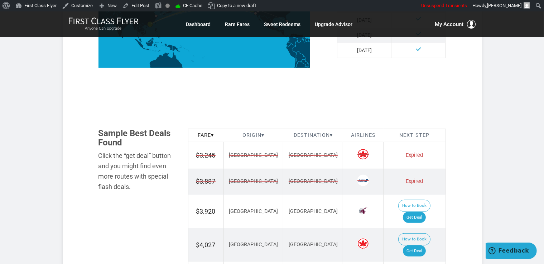
scroll to position [415, 0]
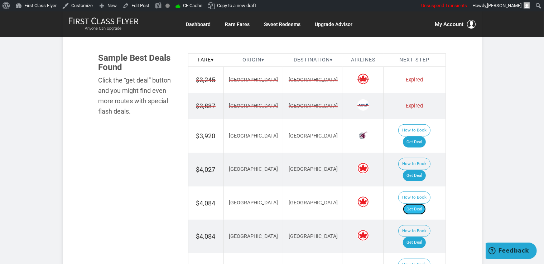
click at [424, 204] on link "Get Deal" at bounding box center [414, 209] width 23 height 11
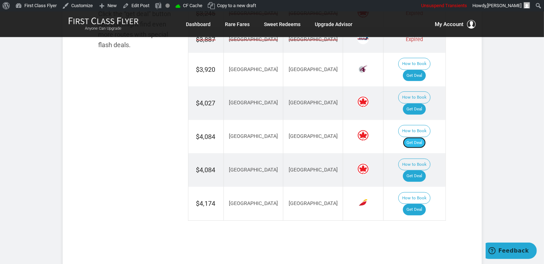
scroll to position [491, 0]
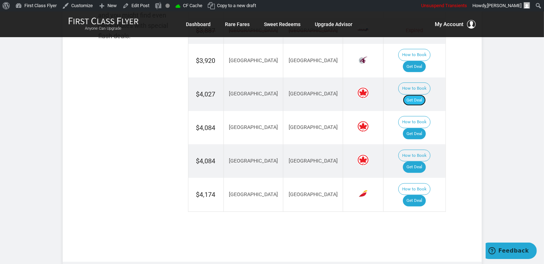
click at [415, 95] on link "Get Deal" at bounding box center [414, 100] width 23 height 11
click at [417, 95] on link "Get Deal" at bounding box center [414, 100] width 23 height 11
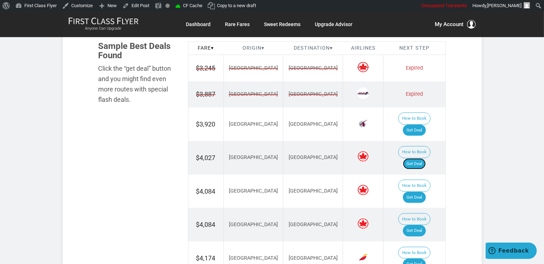
scroll to position [415, 0]
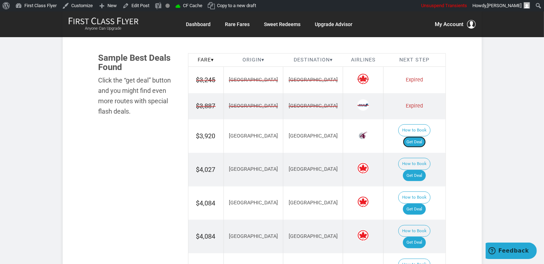
click at [418, 137] on link "Get Deal" at bounding box center [414, 142] width 23 height 11
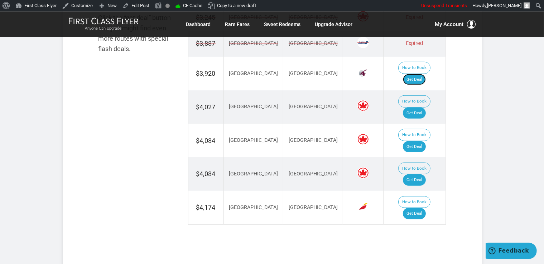
scroll to position [491, 0]
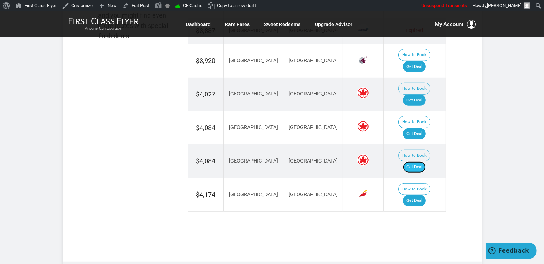
click at [419, 162] on link "Get Deal" at bounding box center [414, 167] width 23 height 11
click at [420, 195] on link "Get Deal" at bounding box center [414, 200] width 23 height 11
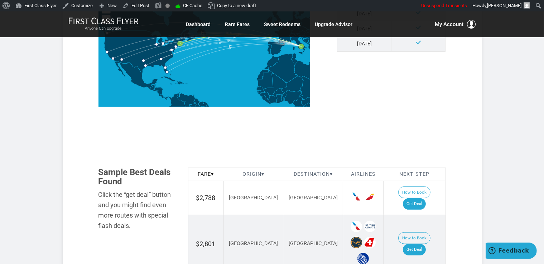
scroll to position [324, 0]
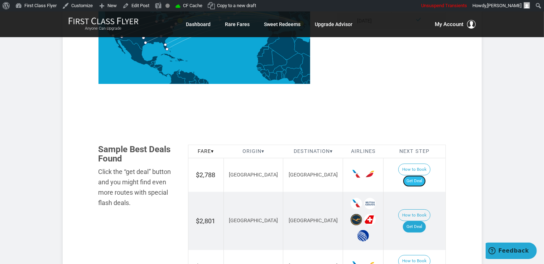
click at [419, 176] on link "Get Deal" at bounding box center [414, 181] width 23 height 11
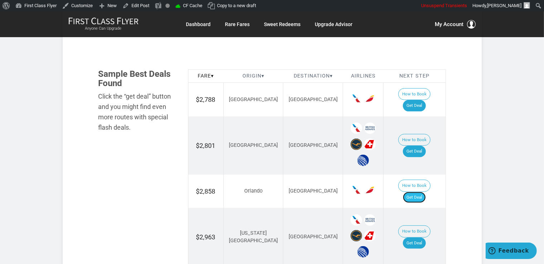
click at [419, 192] on link "Get Deal" at bounding box center [414, 197] width 23 height 11
click at [418, 146] on link "Get Deal" at bounding box center [414, 151] width 23 height 11
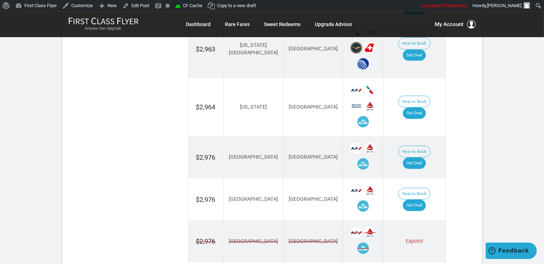
scroll to position [588, 0]
click at [425, 107] on link "Get Deal" at bounding box center [414, 112] width 23 height 11
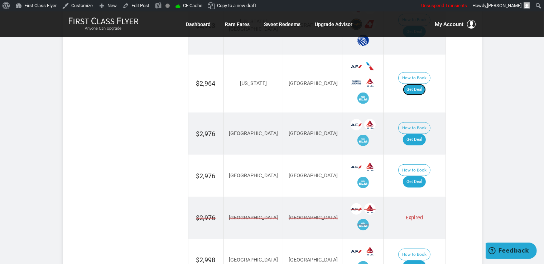
scroll to position [626, 0]
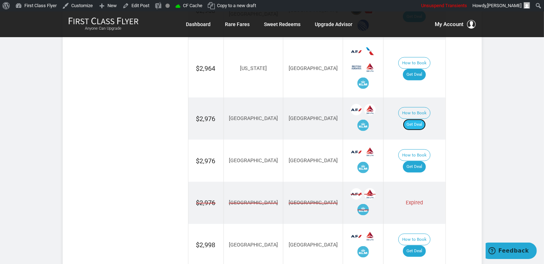
click at [418, 119] on link "Get Deal" at bounding box center [414, 124] width 23 height 11
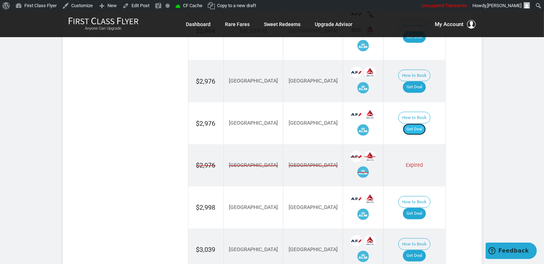
click at [418, 124] on link "Get Deal" at bounding box center [414, 129] width 23 height 11
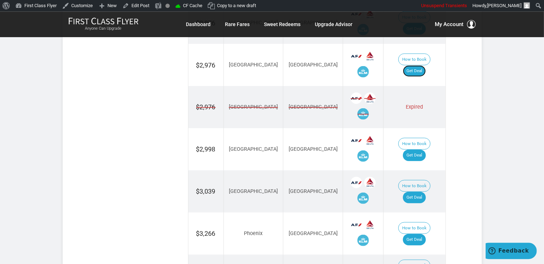
scroll to position [740, 0]
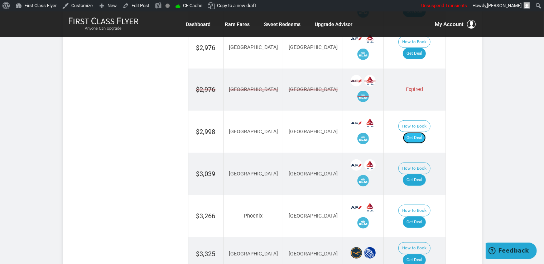
click at [422, 132] on link "Get Deal" at bounding box center [414, 137] width 23 height 11
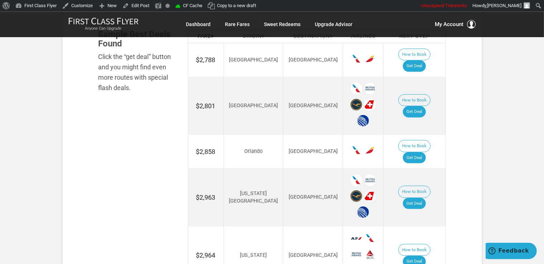
scroll to position [437, 0]
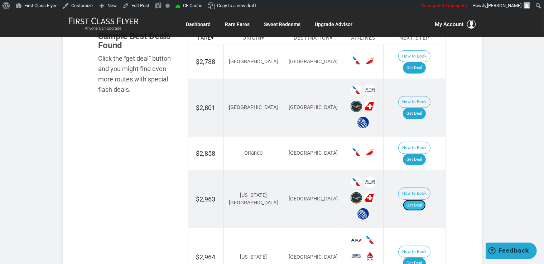
click at [419, 200] on link "Get Deal" at bounding box center [414, 205] width 23 height 11
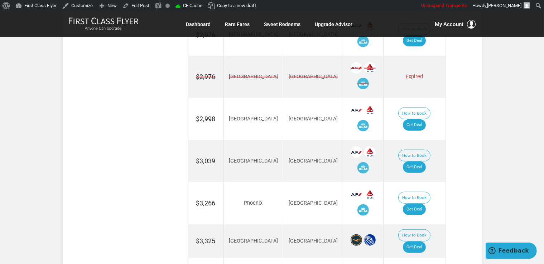
scroll to position [777, 0]
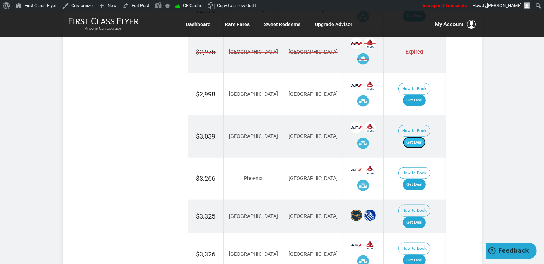
click at [423, 137] on link "Get Deal" at bounding box center [414, 142] width 23 height 11
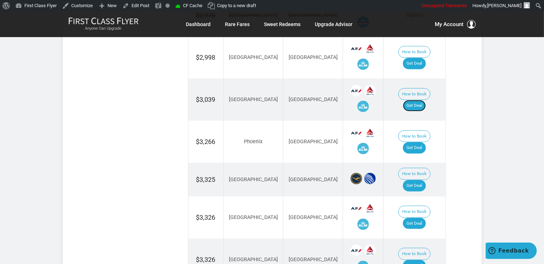
scroll to position [853, 0]
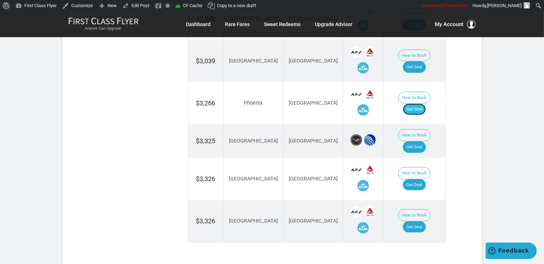
click at [422, 104] on link "Get Deal" at bounding box center [414, 109] width 23 height 11
click at [420, 104] on link "Get Deal" at bounding box center [414, 109] width 23 height 11
click at [414, 142] on link "Get Deal" at bounding box center [414, 147] width 23 height 11
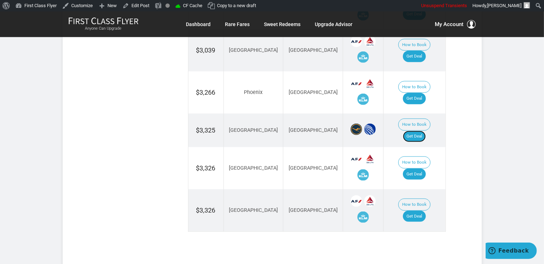
scroll to position [868, 0]
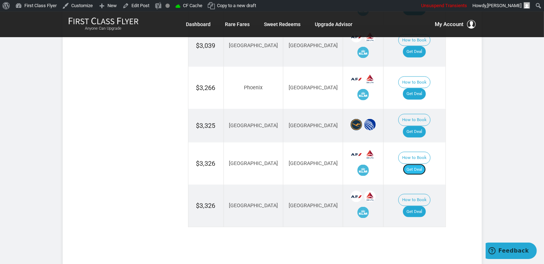
click at [419, 164] on link "Get Deal" at bounding box center [414, 169] width 23 height 11
click at [414, 206] on link "Get Deal" at bounding box center [414, 211] width 23 height 11
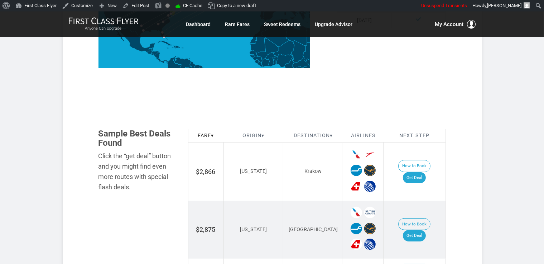
scroll to position [340, 0]
click at [419, 172] on link "Get Deal" at bounding box center [414, 177] width 23 height 11
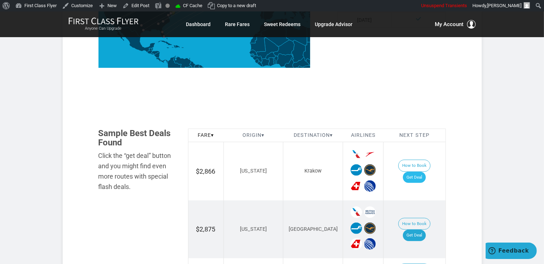
scroll to position [0, 0]
click at [415, 172] on link "Get Deal" at bounding box center [414, 177] width 23 height 11
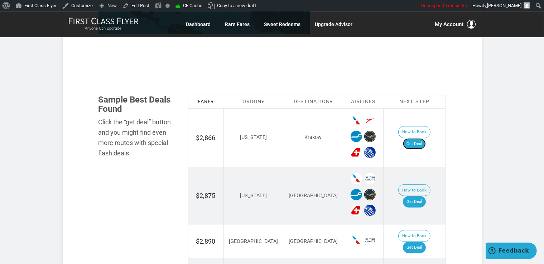
scroll to position [378, 0]
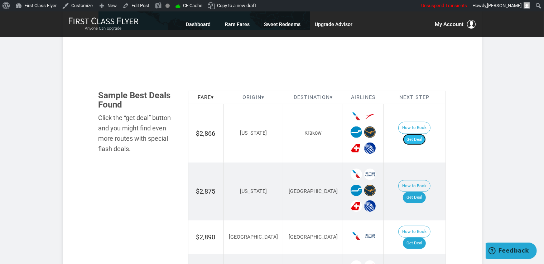
click at [418, 135] on link "Get Deal" at bounding box center [414, 139] width 23 height 11
click at [419, 238] on link "Get Deal" at bounding box center [414, 243] width 23 height 11
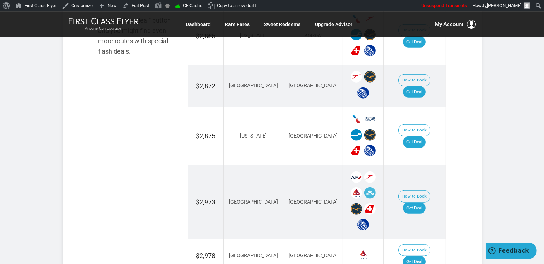
scroll to position [491, 0]
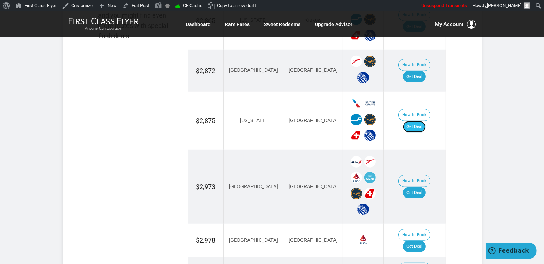
click at [420, 121] on link "Get Deal" at bounding box center [414, 126] width 23 height 11
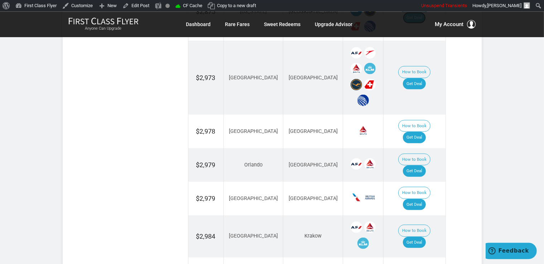
scroll to position [604, 0]
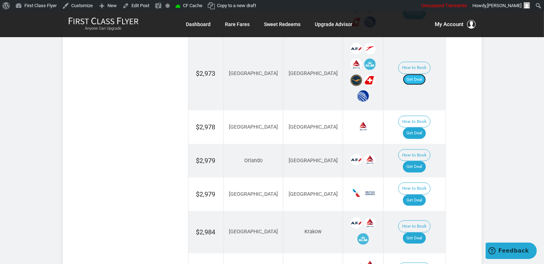
click at [417, 74] on link "Get Deal" at bounding box center [414, 79] width 23 height 11
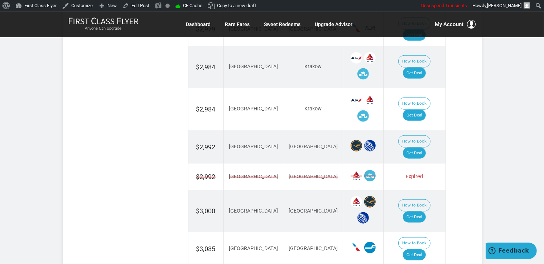
scroll to position [831, 0]
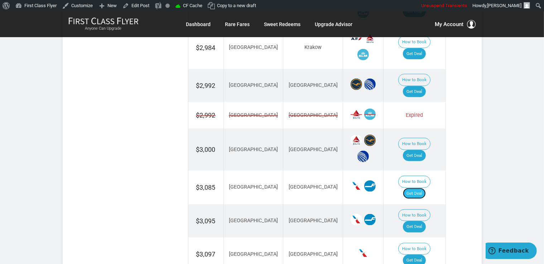
click at [423, 188] on link "Get Deal" at bounding box center [414, 193] width 23 height 11
click at [417, 150] on link "Get Deal" at bounding box center [414, 155] width 23 height 11
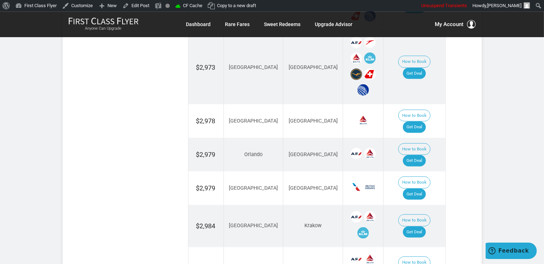
scroll to position [604, 0]
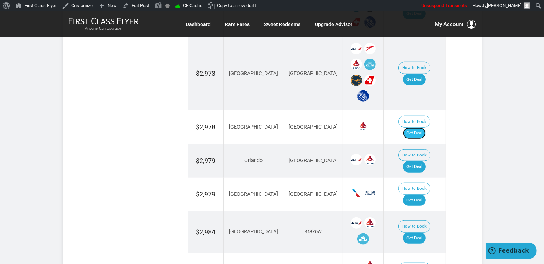
click at [425, 128] on link "Get Deal" at bounding box center [414, 133] width 23 height 11
click at [413, 162] on link "Get Deal" at bounding box center [414, 167] width 23 height 11
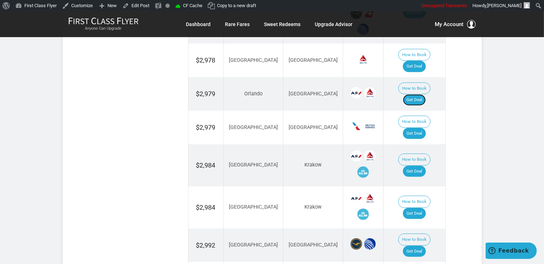
scroll to position [680, 0]
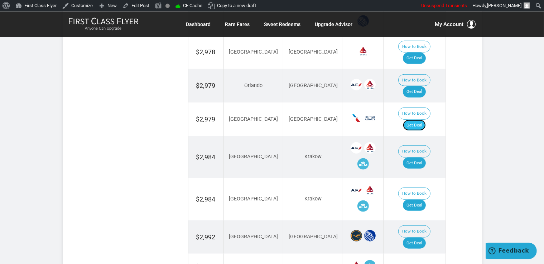
click at [425, 120] on link "Get Deal" at bounding box center [414, 125] width 23 height 11
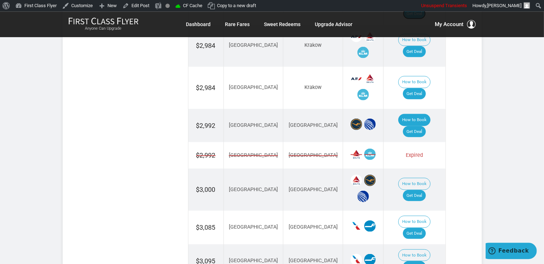
scroll to position [793, 0]
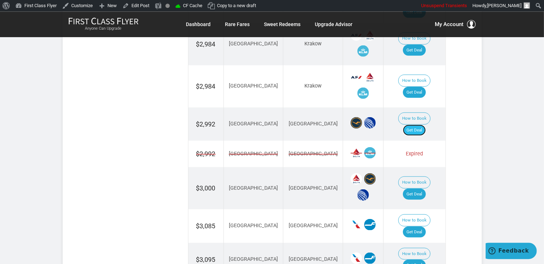
click at [420, 125] on link "Get Deal" at bounding box center [414, 130] width 23 height 11
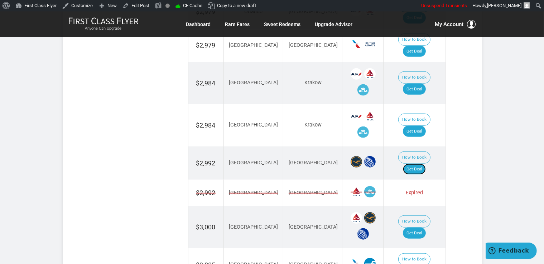
scroll to position [717, 0]
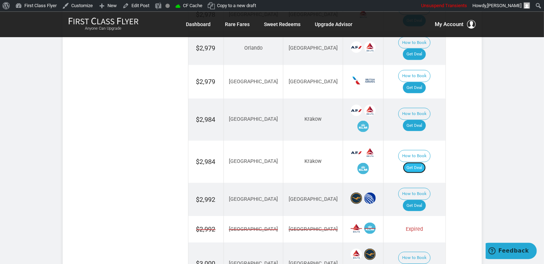
click at [420, 162] on link "Get Deal" at bounding box center [414, 167] width 23 height 11
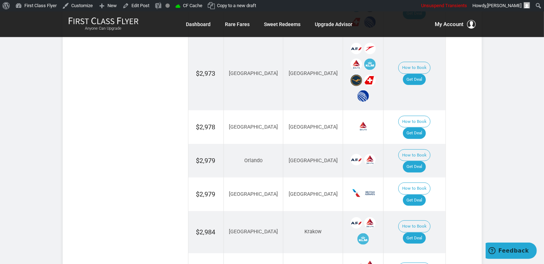
scroll to position [604, 0]
click at [421, 233] on link "Get Deal" at bounding box center [414, 238] width 23 height 11
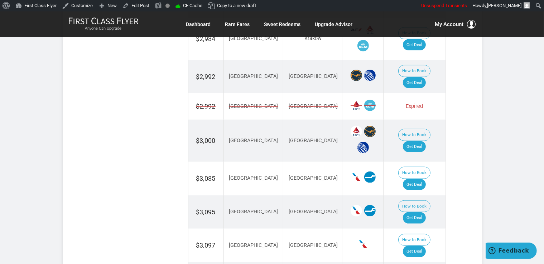
scroll to position [869, 0]
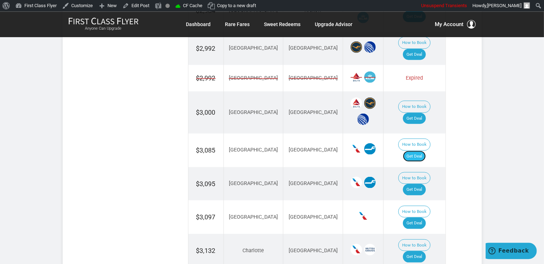
click at [424, 151] on link "Get Deal" at bounding box center [414, 156] width 23 height 11
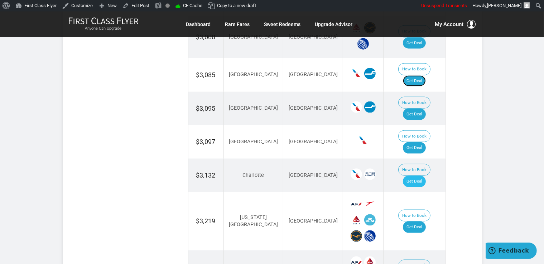
scroll to position [944, 0]
click at [420, 142] on link "Get Deal" at bounding box center [414, 147] width 23 height 11
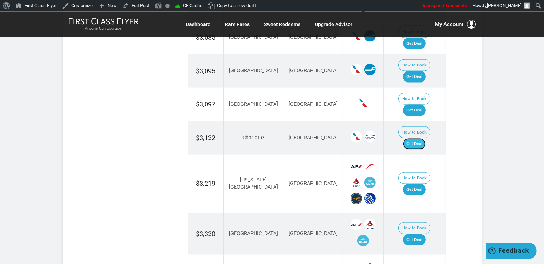
click at [425, 138] on link "Get Deal" at bounding box center [414, 143] width 23 height 11
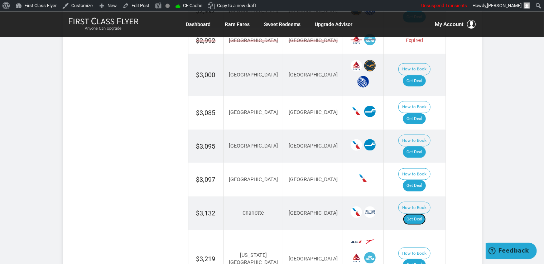
scroll to position [869, 0]
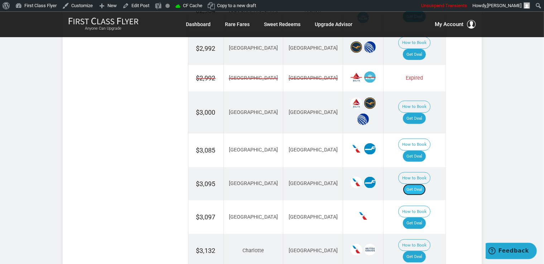
click at [416, 184] on link "Get Deal" at bounding box center [414, 189] width 23 height 11
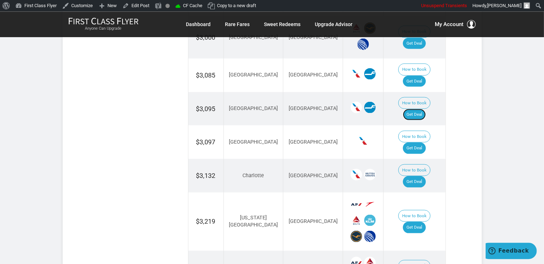
scroll to position [944, 0]
click at [423, 221] on link "Get Deal" at bounding box center [414, 226] width 23 height 11
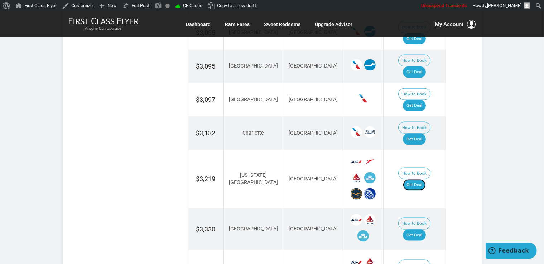
scroll to position [1020, 0]
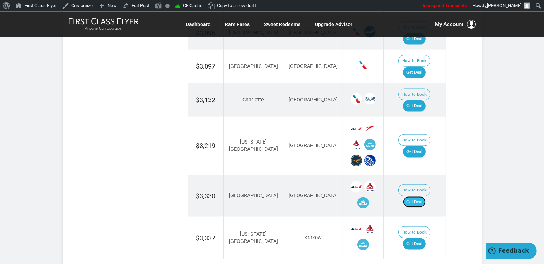
click at [415, 196] on link "Get Deal" at bounding box center [414, 201] width 23 height 11
click at [424, 238] on link "Get Deal" at bounding box center [414, 243] width 23 height 11
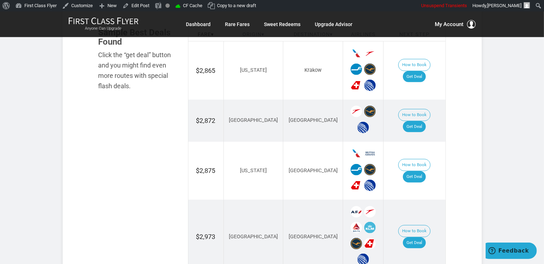
scroll to position [453, 0]
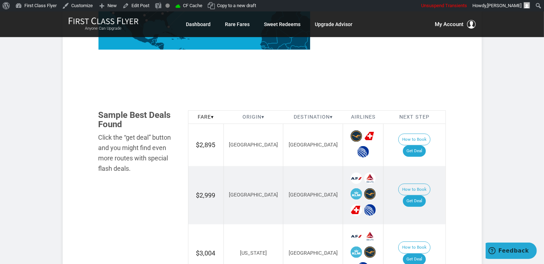
scroll to position [378, 0]
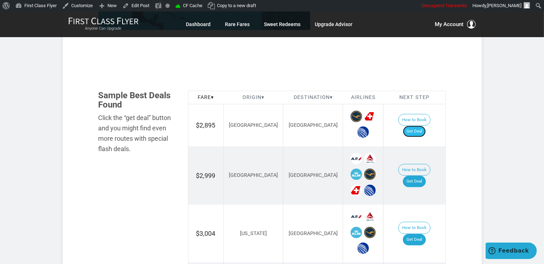
click at [421, 126] on link "Get Deal" at bounding box center [414, 131] width 23 height 11
click at [425, 176] on link "Get Deal" at bounding box center [414, 181] width 23 height 11
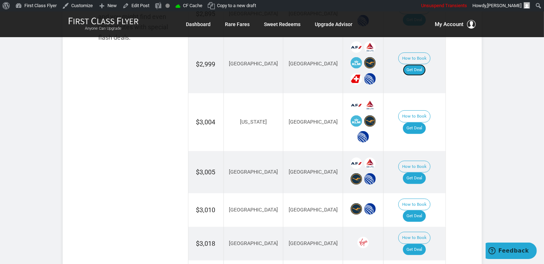
scroll to position [491, 0]
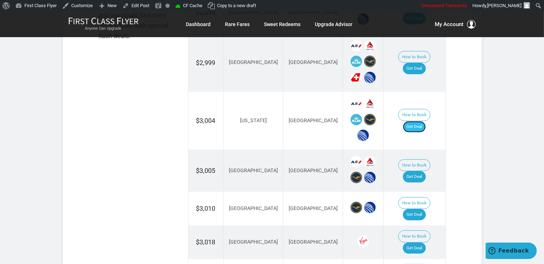
click at [417, 121] on link "Get Deal" at bounding box center [414, 126] width 23 height 11
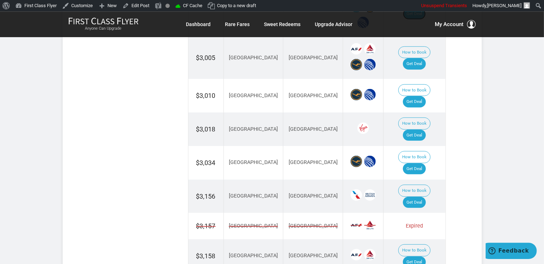
scroll to position [604, 0]
click at [417, 130] on link "Get Deal" at bounding box center [414, 135] width 23 height 11
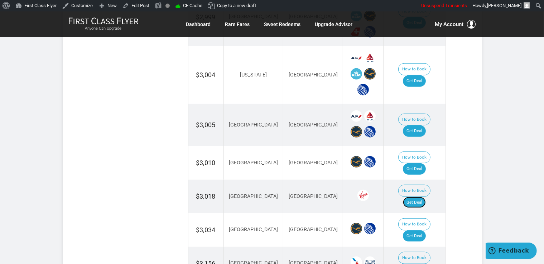
scroll to position [529, 0]
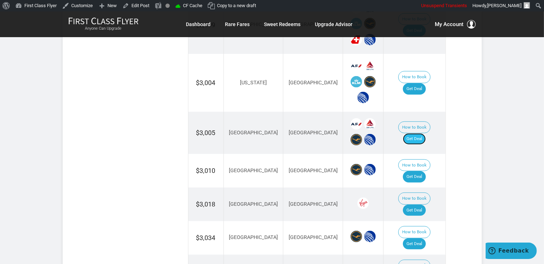
click at [425, 133] on link "Get Deal" at bounding box center [414, 138] width 23 height 11
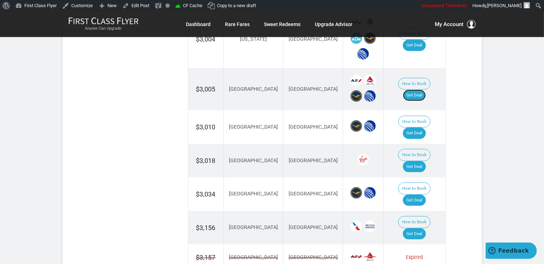
scroll to position [604, 0]
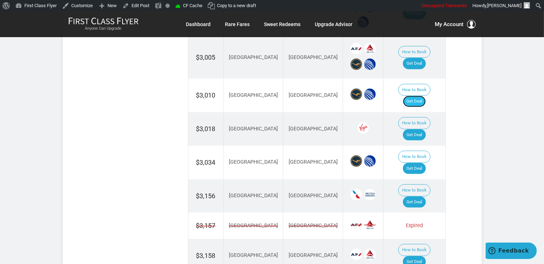
click at [425, 96] on link "Get Deal" at bounding box center [414, 101] width 23 height 11
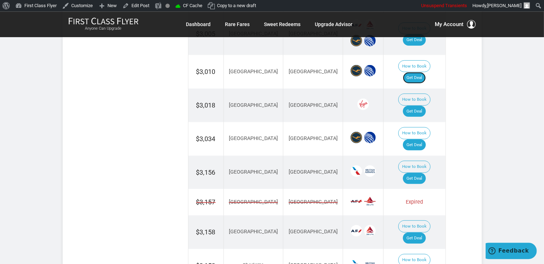
scroll to position [642, 0]
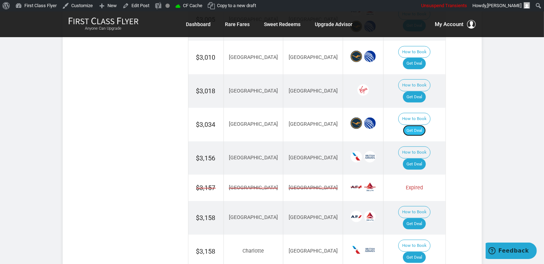
click at [419, 125] on link "Get Deal" at bounding box center [414, 130] width 23 height 11
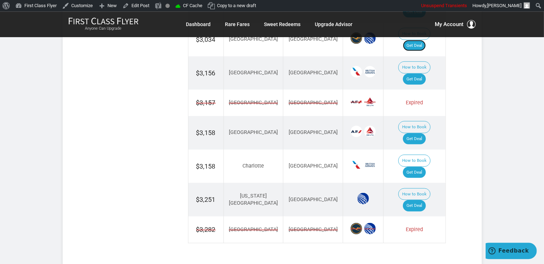
scroll to position [756, 0]
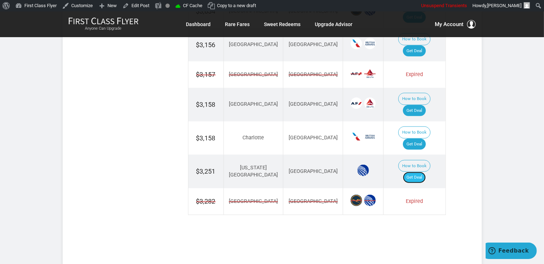
click at [418, 172] on link "Get Deal" at bounding box center [414, 177] width 23 height 11
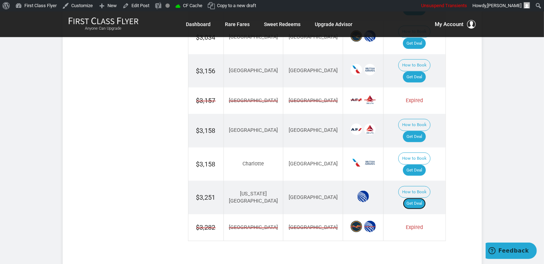
scroll to position [718, 0]
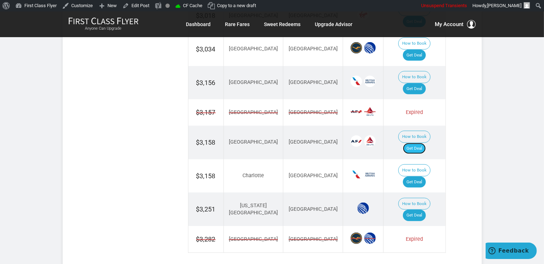
click at [421, 143] on link "Get Deal" at bounding box center [414, 148] width 23 height 11
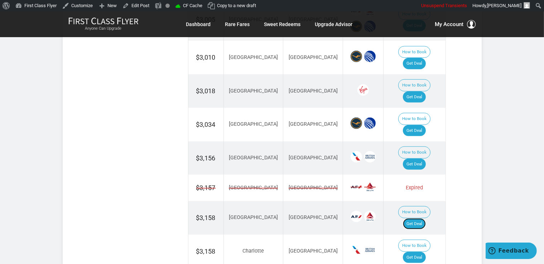
scroll to position [604, 0]
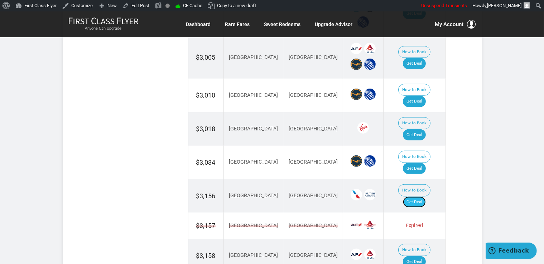
click at [416, 197] on link "Get Deal" at bounding box center [414, 202] width 23 height 11
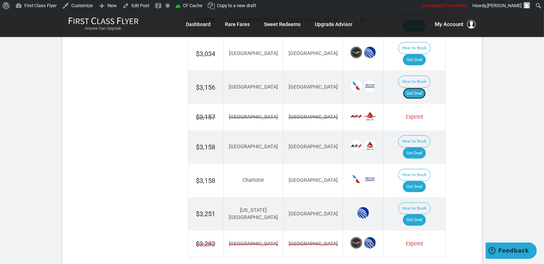
scroll to position [718, 0]
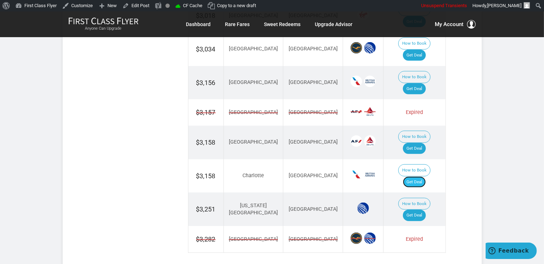
click at [417, 177] on link "Get Deal" at bounding box center [414, 182] width 23 height 11
click at [422, 177] on link "Get Deal" at bounding box center [414, 182] width 23 height 11
click at [418, 177] on link "Get Deal" at bounding box center [414, 182] width 23 height 11
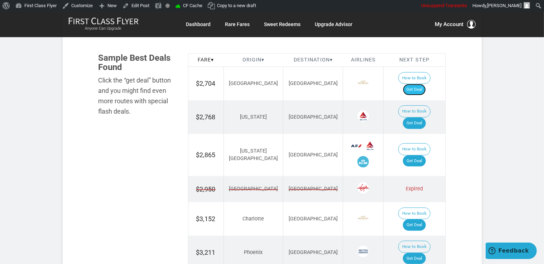
click at [424, 84] on link "Get Deal" at bounding box center [414, 89] width 23 height 11
click at [410, 101] on td "How to Book Get Deal" at bounding box center [414, 118] width 62 height 34
click at [419, 118] on link "Get Deal" at bounding box center [414, 123] width 23 height 11
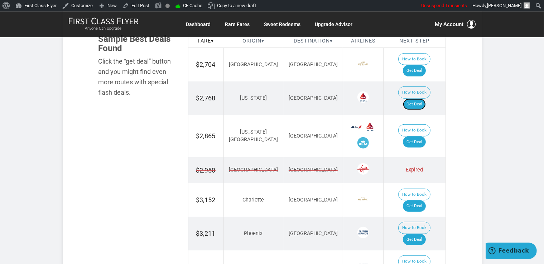
scroll to position [491, 0]
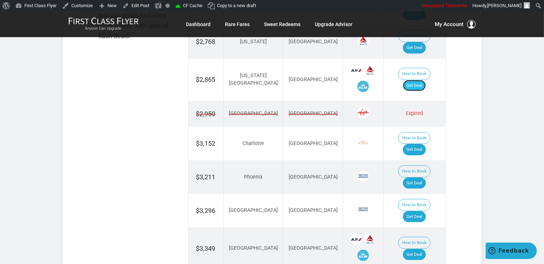
click at [412, 80] on link "Get Deal" at bounding box center [414, 85] width 23 height 11
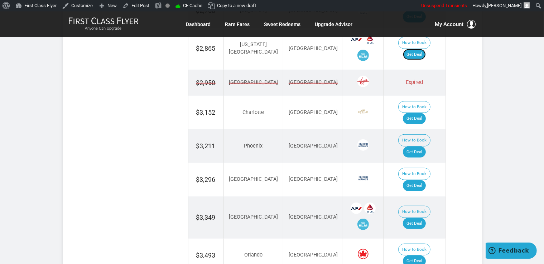
scroll to position [567, 0]
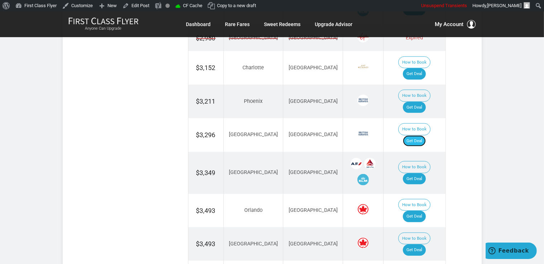
click at [420, 136] on link "Get Deal" at bounding box center [414, 141] width 23 height 11
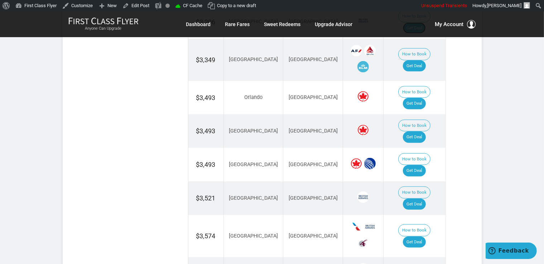
scroll to position [529, 0]
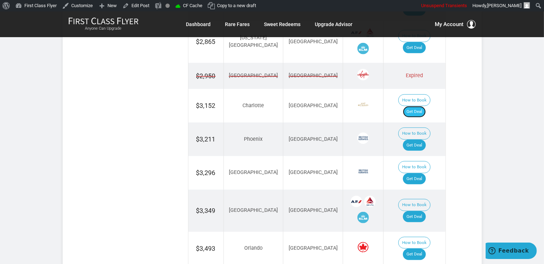
click at [419, 106] on link "Get Deal" at bounding box center [414, 111] width 23 height 11
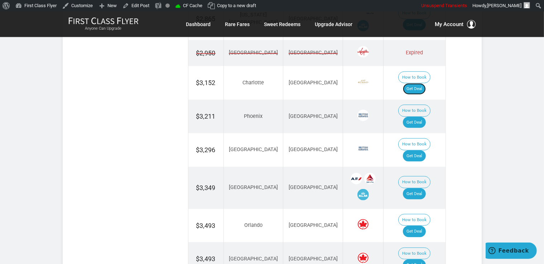
scroll to position [567, 0]
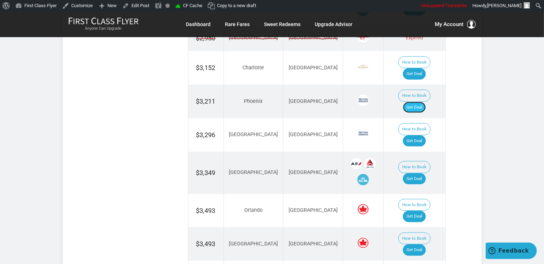
click at [420, 102] on link "Get Deal" at bounding box center [414, 107] width 23 height 11
click at [416, 174] on link "Get Deal" at bounding box center [414, 179] width 23 height 11
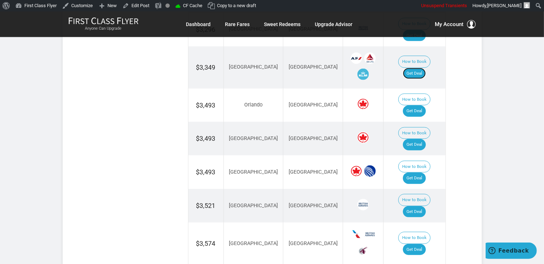
scroll to position [680, 0]
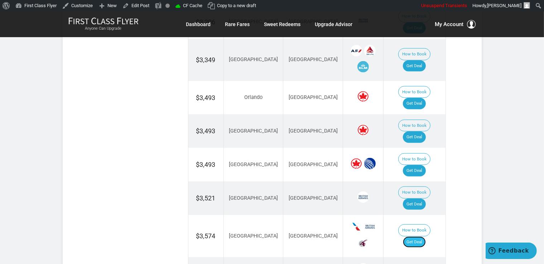
click at [422, 237] on link "Get Deal" at bounding box center [414, 242] width 23 height 11
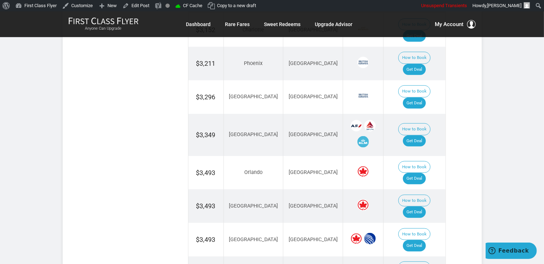
scroll to position [604, 0]
click at [419, 207] on link "Get Deal" at bounding box center [414, 212] width 23 height 11
click at [415, 241] on link "Get Deal" at bounding box center [414, 246] width 23 height 11
click at [424, 241] on link "Get Deal" at bounding box center [414, 246] width 23 height 11
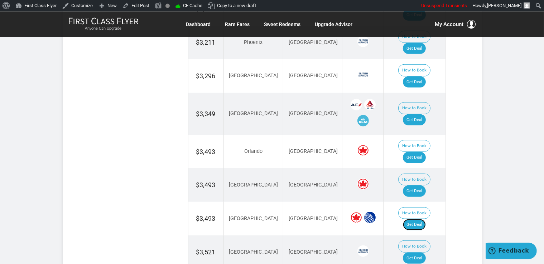
scroll to position [642, 0]
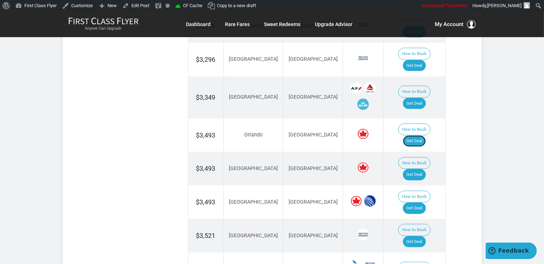
click at [415, 136] on link "Get Deal" at bounding box center [414, 141] width 23 height 11
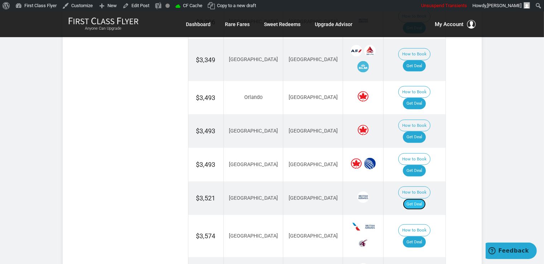
click at [416, 199] on link "Get Deal" at bounding box center [414, 204] width 23 height 11
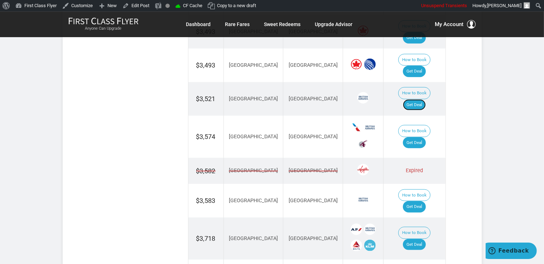
scroll to position [793, 0]
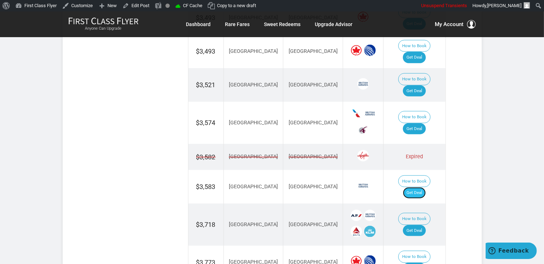
drag, startPoint x: 415, startPoint y: 110, endPoint x: 424, endPoint y: 111, distance: 8.2
click at [415, 187] on link "Get Deal" at bounding box center [414, 192] width 23 height 11
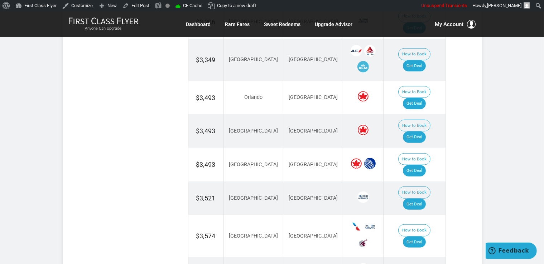
scroll to position [604, 0]
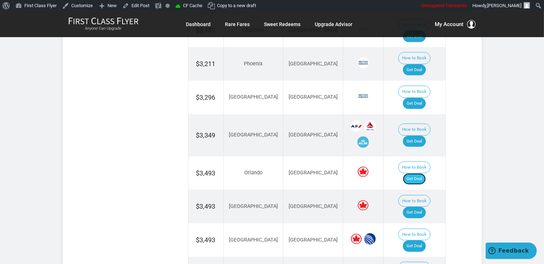
click at [418, 174] on link "Get Deal" at bounding box center [414, 179] width 23 height 11
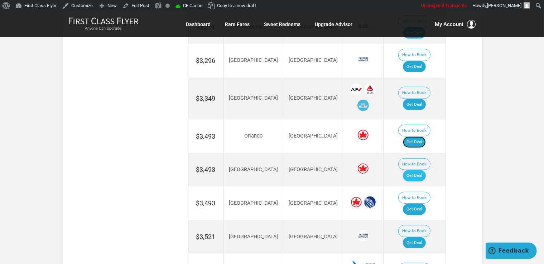
scroll to position [680, 0]
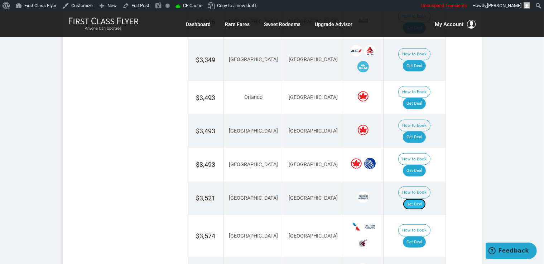
click at [417, 199] on link "Get Deal" at bounding box center [414, 204] width 23 height 11
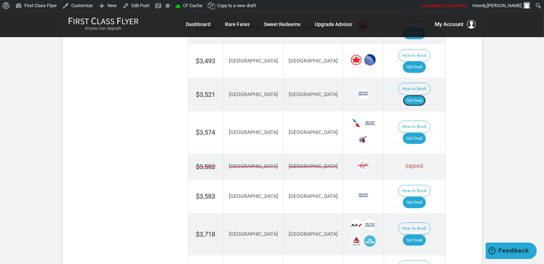
scroll to position [793, 0]
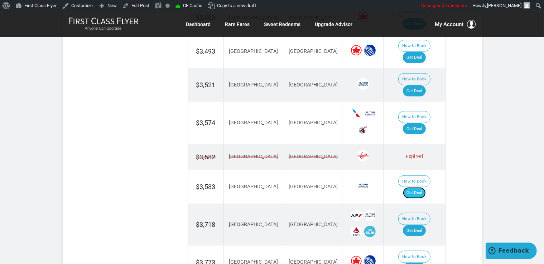
click at [418, 187] on link "Get Deal" at bounding box center [414, 192] width 23 height 11
click at [417, 225] on link "Get Deal" at bounding box center [414, 230] width 23 height 11
drag, startPoint x: 411, startPoint y: 177, endPoint x: 415, endPoint y: 174, distance: 5.3
click at [411, 263] on link "Get Deal" at bounding box center [414, 268] width 23 height 11
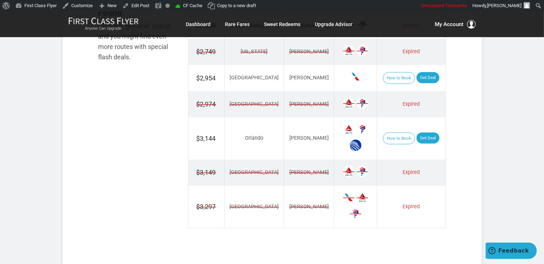
scroll to position [453, 0]
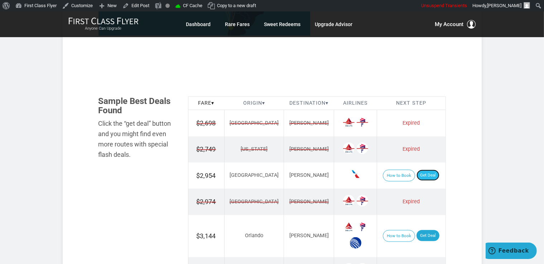
click at [424, 170] on link "Get Deal" at bounding box center [427, 175] width 23 height 11
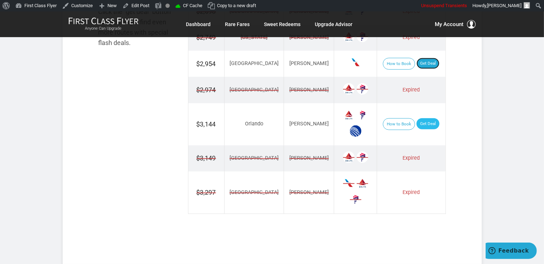
scroll to position [486, 0]
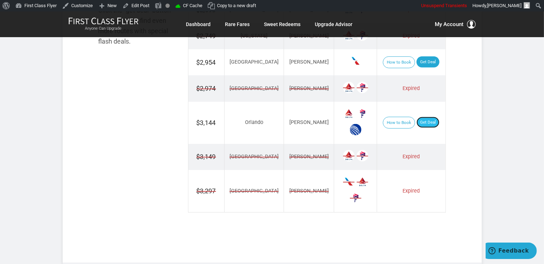
click at [416, 121] on link "Get Deal" at bounding box center [427, 122] width 23 height 11
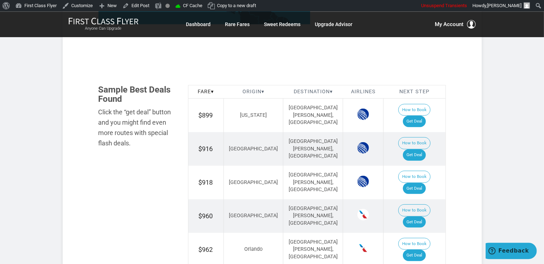
scroll to position [415, 0]
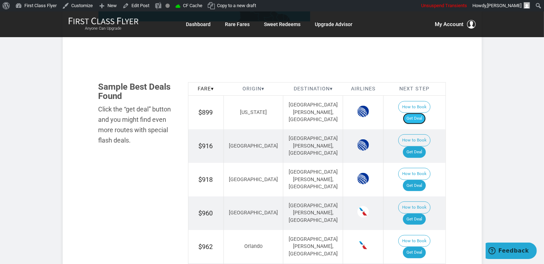
click at [423, 113] on link "Get Deal" at bounding box center [414, 118] width 23 height 11
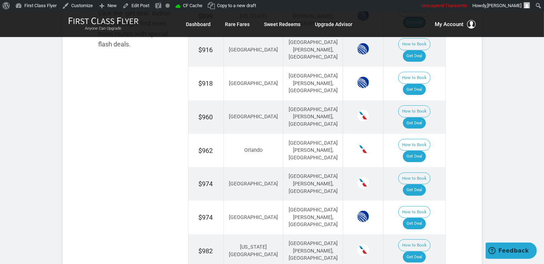
scroll to position [529, 0]
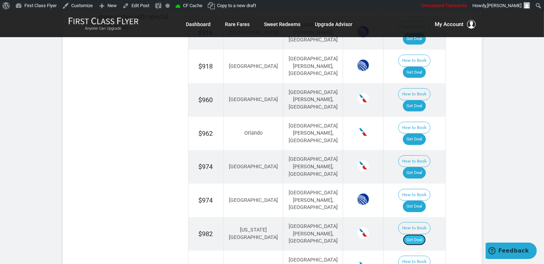
click at [416, 235] on link "Get Deal" at bounding box center [414, 240] width 23 height 11
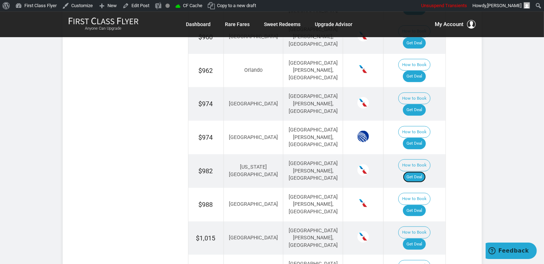
scroll to position [604, 0]
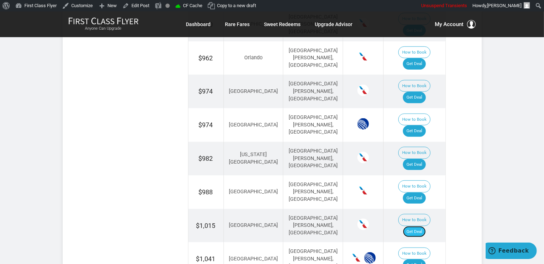
click at [417, 226] on link "Get Deal" at bounding box center [414, 231] width 23 height 11
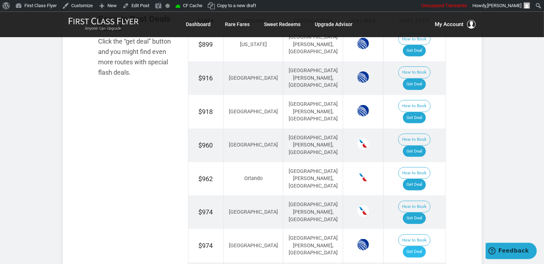
scroll to position [453, 0]
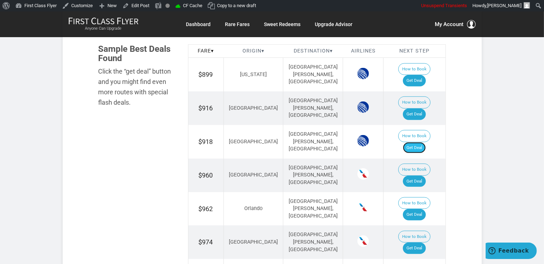
click at [421, 142] on link "Get Deal" at bounding box center [414, 147] width 23 height 11
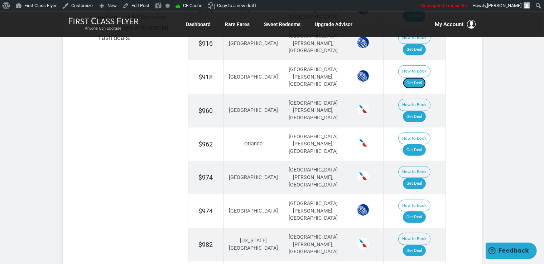
scroll to position [529, 0]
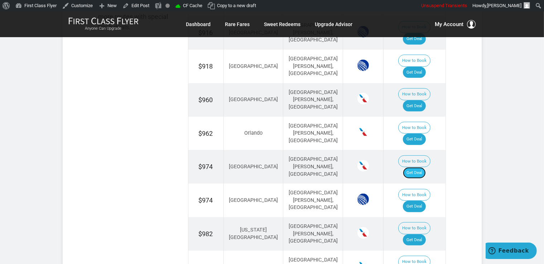
click at [415, 167] on link "Get Deal" at bounding box center [414, 172] width 23 height 11
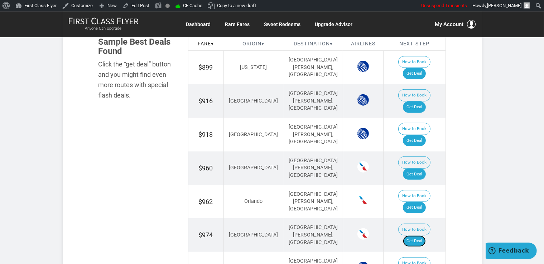
scroll to position [453, 0]
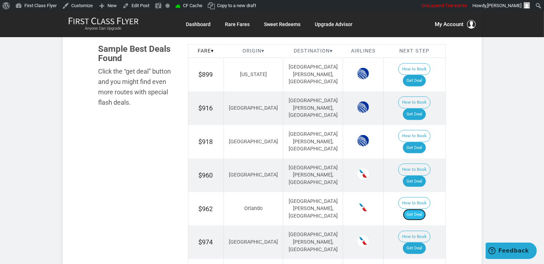
click at [419, 209] on link "Get Deal" at bounding box center [414, 214] width 23 height 11
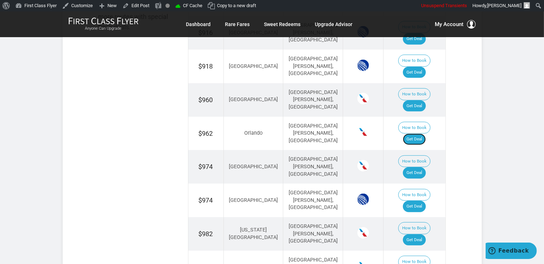
scroll to position [491, 0]
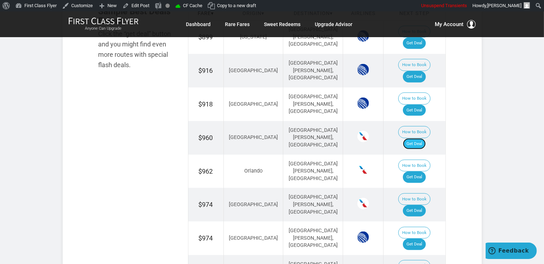
click at [416, 138] on link "Get Deal" at bounding box center [414, 143] width 23 height 11
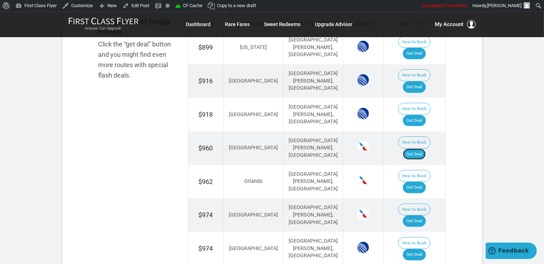
scroll to position [453, 0]
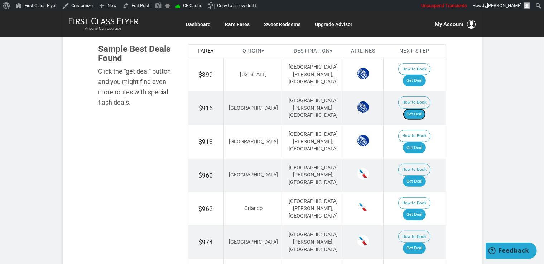
click at [425, 109] on link "Get Deal" at bounding box center [414, 114] width 23 height 11
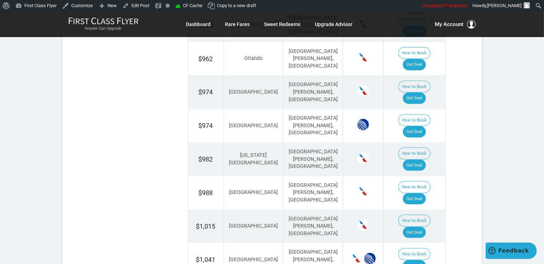
scroll to position [604, 0]
click at [423, 193] on link "Get Deal" at bounding box center [414, 198] width 23 height 11
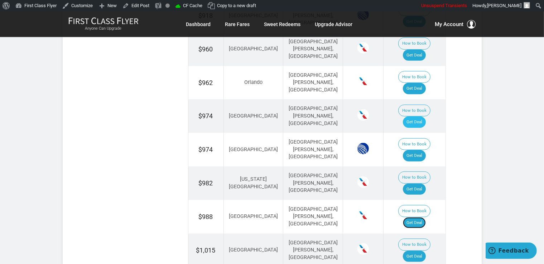
scroll to position [529, 0]
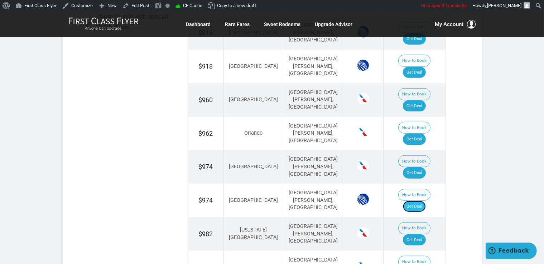
drag, startPoint x: 410, startPoint y: 120, endPoint x: 419, endPoint y: 121, distance: 9.0
click at [411, 201] on link "Get Deal" at bounding box center [414, 206] width 23 height 11
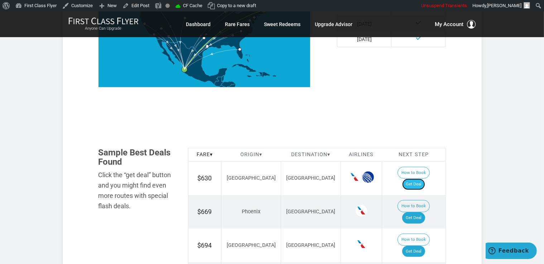
click at [418, 179] on link "Get Deal" at bounding box center [413, 184] width 23 height 11
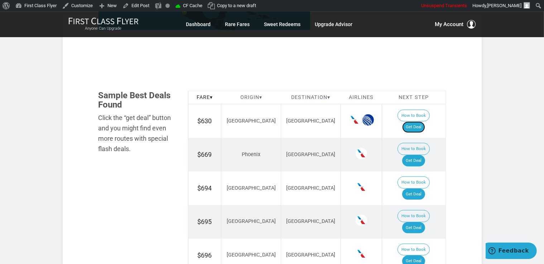
scroll to position [453, 0]
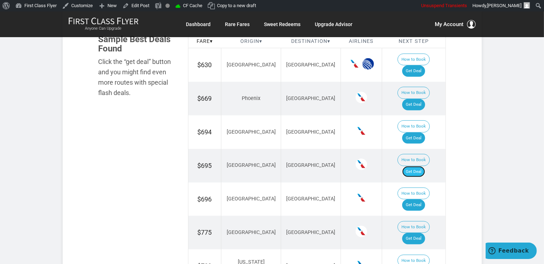
click at [418, 166] on link "Get Deal" at bounding box center [413, 171] width 23 height 11
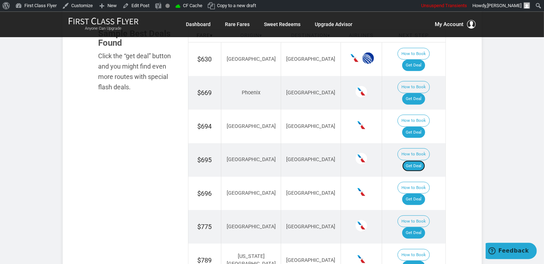
scroll to position [415, 0]
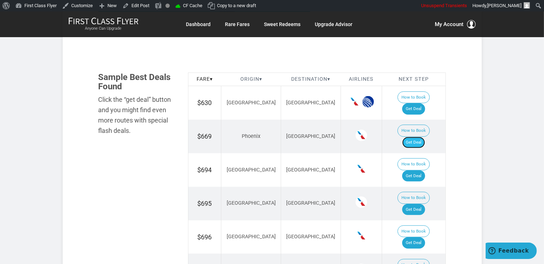
click at [425, 137] on link "Get Deal" at bounding box center [413, 142] width 23 height 11
click at [410, 171] on link "Get Deal" at bounding box center [413, 176] width 23 height 11
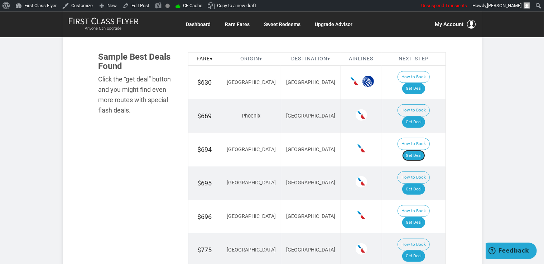
scroll to position [453, 0]
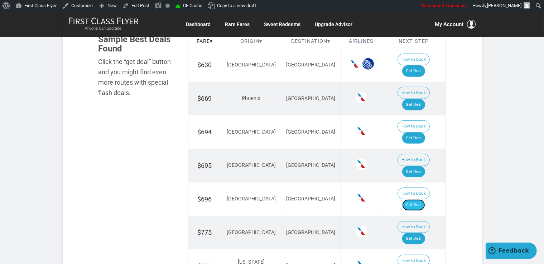
click at [423, 200] on link "Get Deal" at bounding box center [413, 205] width 23 height 11
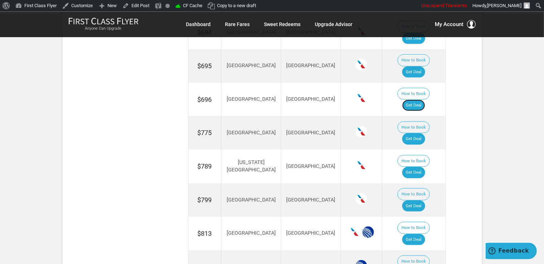
scroll to position [567, 0]
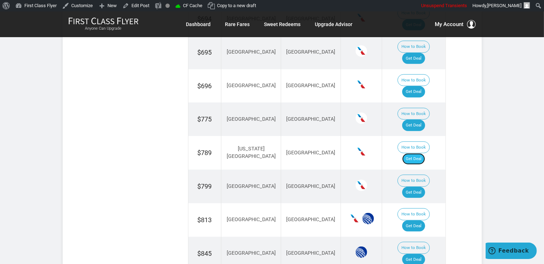
click at [416, 153] on link "Get Deal" at bounding box center [413, 158] width 23 height 11
click at [413, 153] on link "Get Deal" at bounding box center [413, 158] width 23 height 11
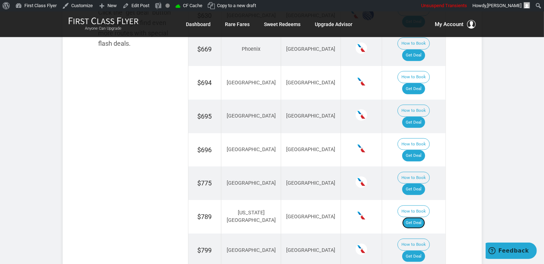
scroll to position [491, 0]
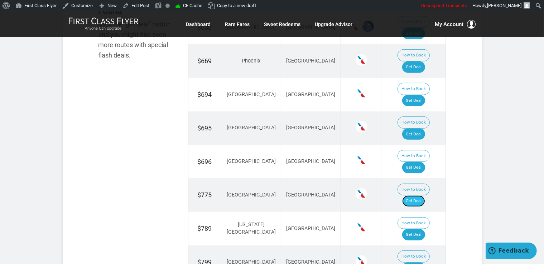
click at [418, 196] on link "Get Deal" at bounding box center [413, 201] width 23 height 11
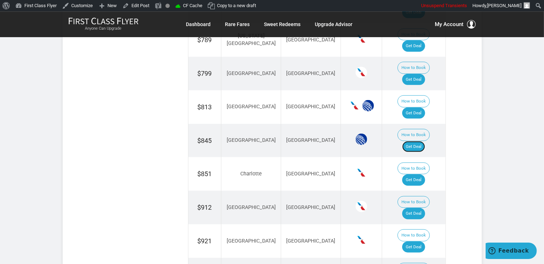
scroll to position [718, 0]
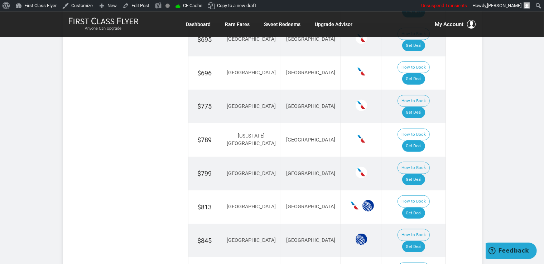
scroll to position [567, 0]
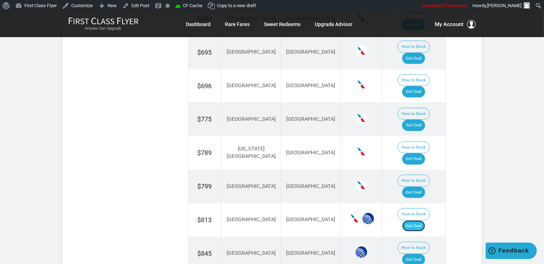
click at [414, 221] on link "Get Deal" at bounding box center [413, 226] width 23 height 11
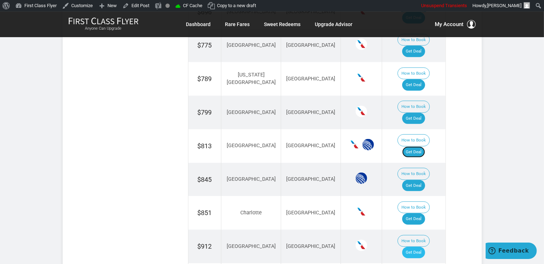
scroll to position [642, 0]
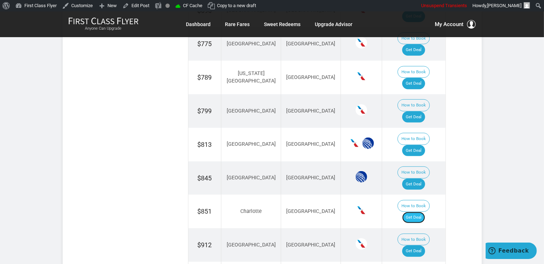
click at [419, 212] on link "Get Deal" at bounding box center [413, 217] width 23 height 11
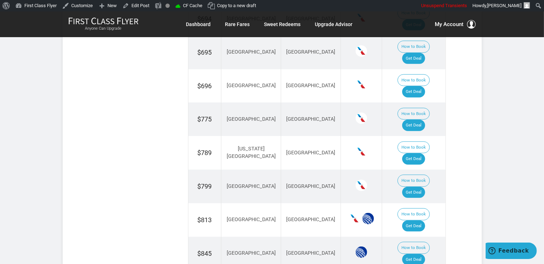
scroll to position [529, 0]
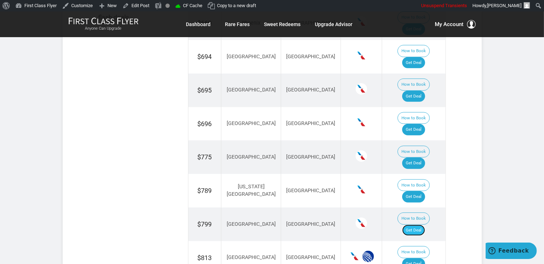
click at [425, 225] on link "Get Deal" at bounding box center [413, 230] width 23 height 11
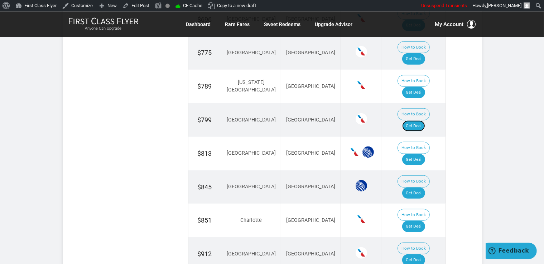
scroll to position [642, 0]
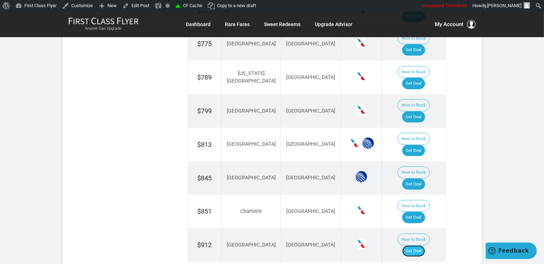
click at [420, 246] on link "Get Deal" at bounding box center [413, 251] width 23 height 11
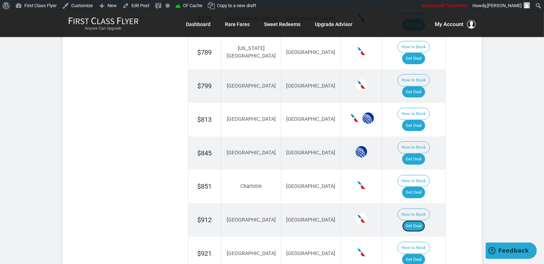
scroll to position [680, 0]
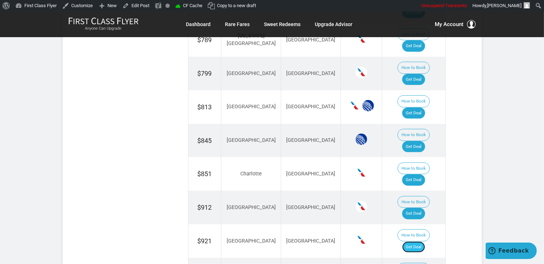
click at [424, 242] on link "Get Deal" at bounding box center [413, 247] width 23 height 11
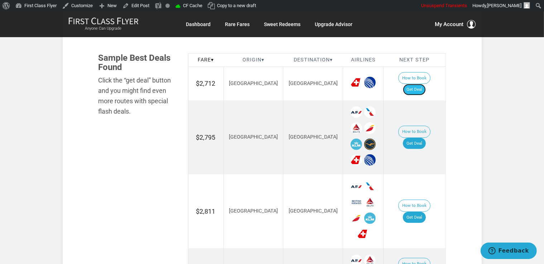
click at [422, 84] on link "Get Deal" at bounding box center [414, 89] width 23 height 11
click at [425, 138] on link "Get Deal" at bounding box center [414, 143] width 23 height 11
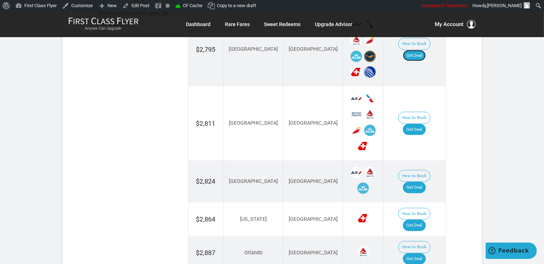
scroll to position [529, 0]
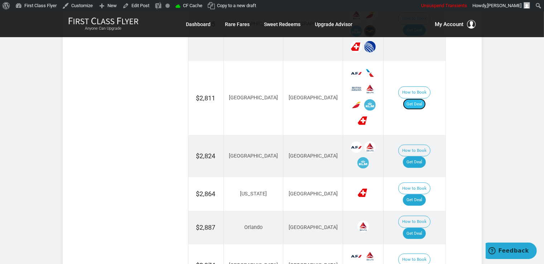
click at [417, 99] on link "Get Deal" at bounding box center [414, 104] width 23 height 11
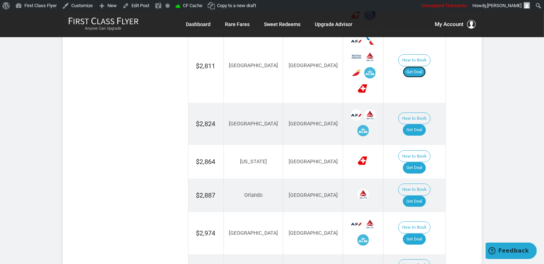
scroll to position [604, 0]
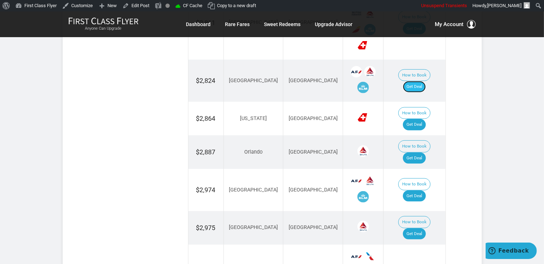
click at [411, 81] on link "Get Deal" at bounding box center [414, 86] width 23 height 11
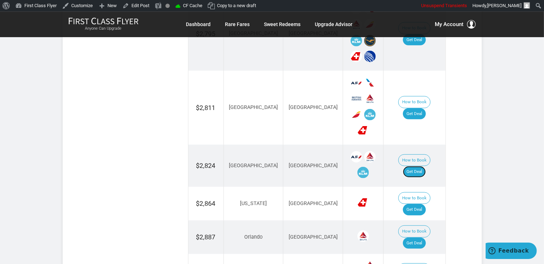
scroll to position [567, 0]
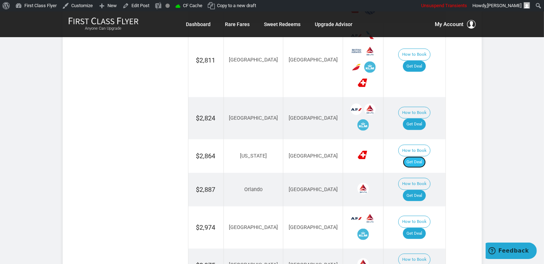
click at [421, 157] on link "Get Deal" at bounding box center [414, 162] width 23 height 11
click at [421, 190] on link "Get Deal" at bounding box center [414, 195] width 23 height 11
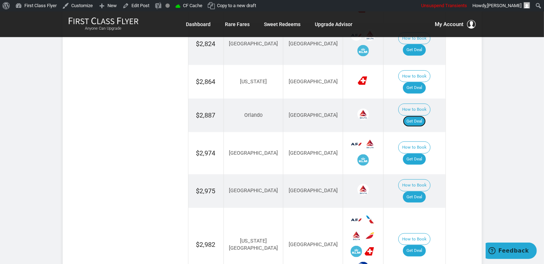
scroll to position [642, 0]
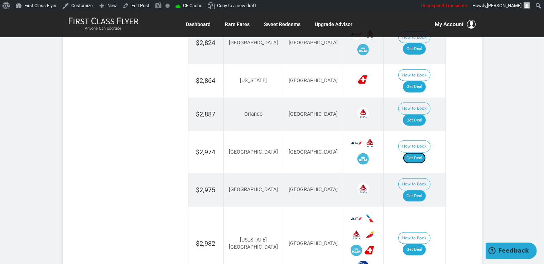
click at [425, 153] on link "Get Deal" at bounding box center [414, 158] width 23 height 11
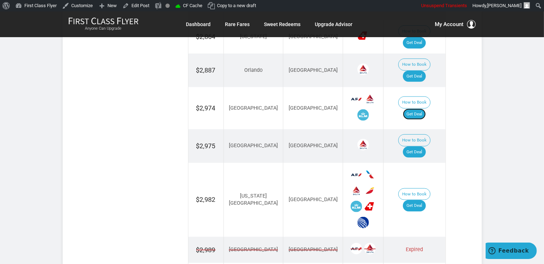
scroll to position [756, 0]
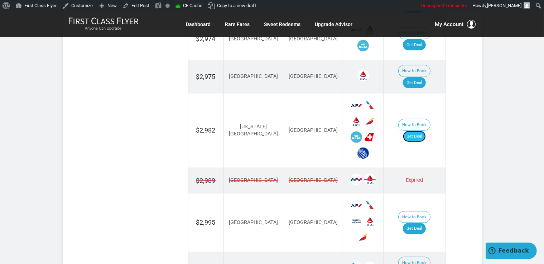
click at [420, 131] on link "Get Deal" at bounding box center [414, 136] width 23 height 11
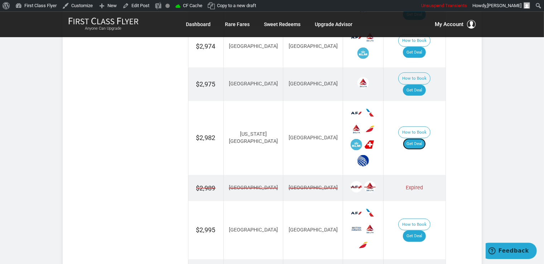
scroll to position [680, 0]
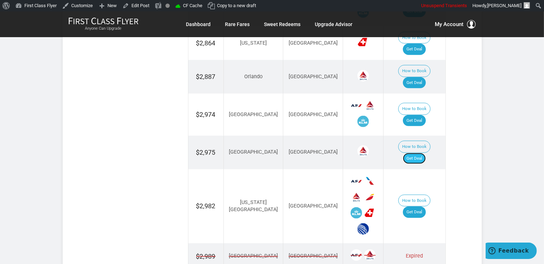
drag, startPoint x: 424, startPoint y: 118, endPoint x: 425, endPoint y: 122, distance: 4.5
click at [423, 153] on link "Get Deal" at bounding box center [414, 158] width 23 height 11
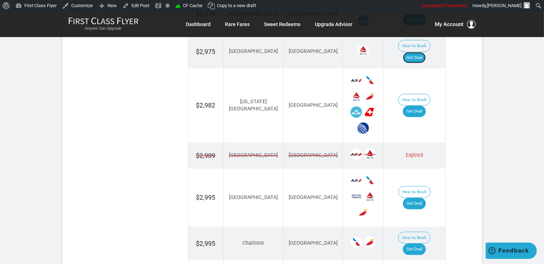
scroll to position [793, 0]
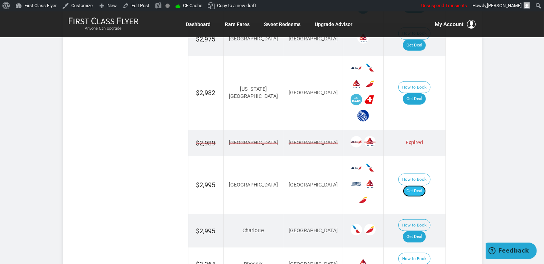
click at [425, 186] on link "Get Deal" at bounding box center [414, 191] width 23 height 11
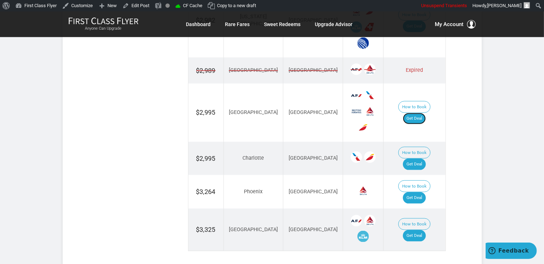
scroll to position [869, 0]
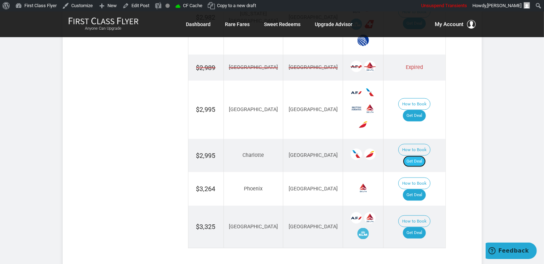
click at [420, 156] on link "Get Deal" at bounding box center [414, 161] width 23 height 11
click at [421, 190] on link "Get Deal" at bounding box center [414, 195] width 23 height 11
click at [416, 228] on link "Get Deal" at bounding box center [414, 233] width 23 height 11
click at [417, 228] on link "Get Deal" at bounding box center [414, 233] width 23 height 11
click at [410, 228] on link "Get Deal" at bounding box center [414, 233] width 23 height 11
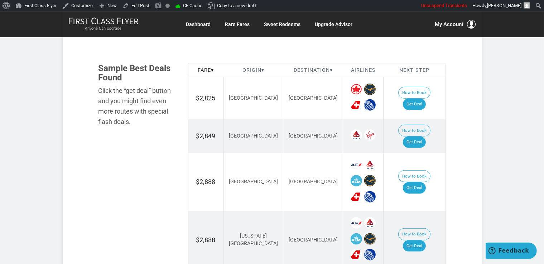
scroll to position [415, 0]
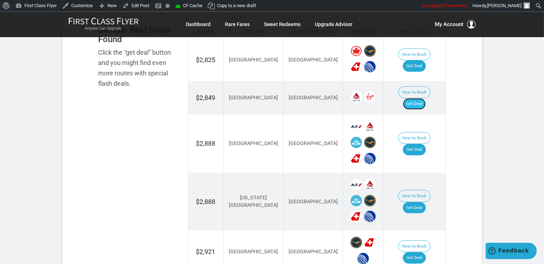
click at [418, 98] on link "Get Deal" at bounding box center [414, 103] width 23 height 11
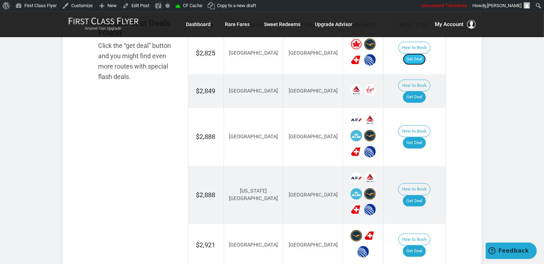
click at [414, 54] on link "Get Deal" at bounding box center [414, 59] width 23 height 11
click at [413, 92] on link "Get Deal" at bounding box center [414, 97] width 23 height 11
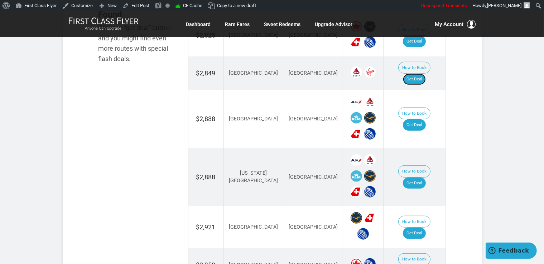
scroll to position [488, 0]
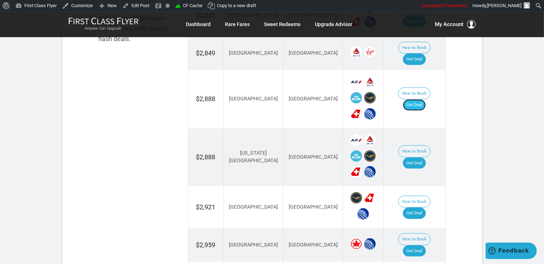
click at [417, 99] on link "Get Deal" at bounding box center [414, 104] width 23 height 11
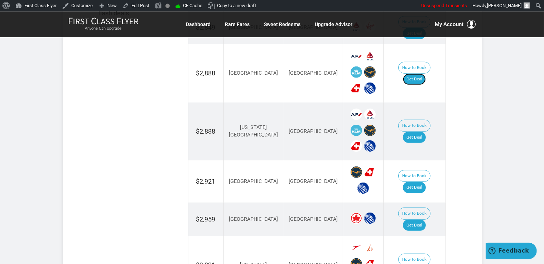
scroll to position [526, 0]
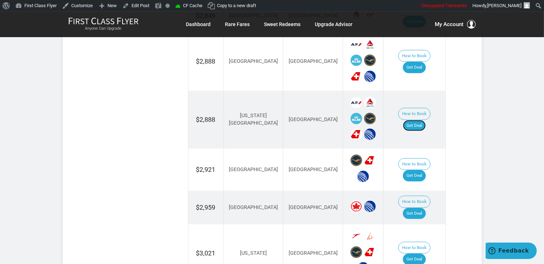
click at [423, 120] on link "Get Deal" at bounding box center [414, 125] width 23 height 11
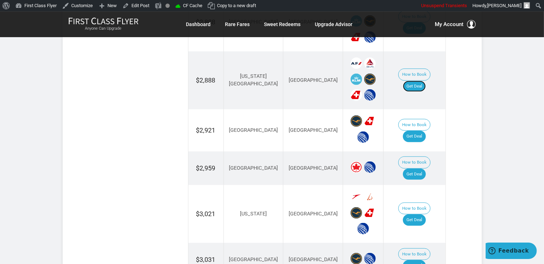
scroll to position [601, 0]
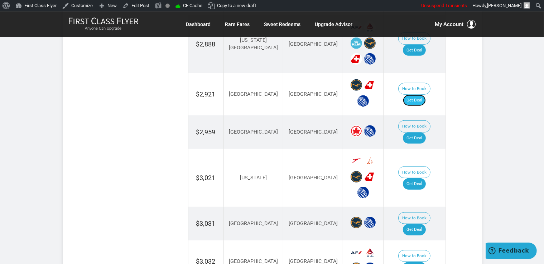
click at [418, 95] on link "Get Deal" at bounding box center [414, 100] width 23 height 11
click at [416, 133] on link "Get Deal" at bounding box center [414, 138] width 23 height 11
click at [417, 179] on link "Get Deal" at bounding box center [414, 184] width 23 height 11
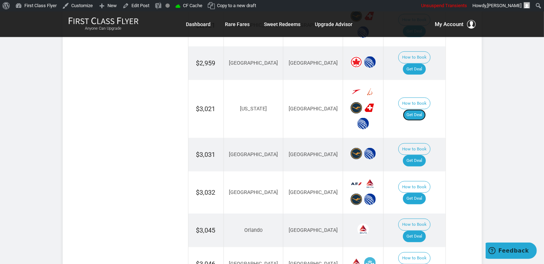
scroll to position [677, 0]
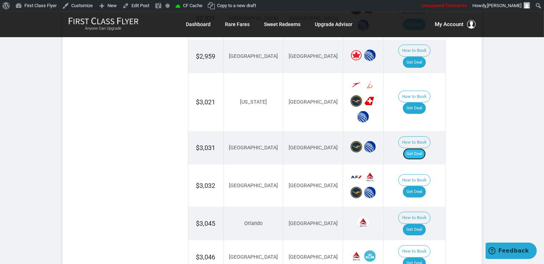
click at [423, 148] on link "Get Deal" at bounding box center [414, 153] width 23 height 11
click at [415, 186] on link "Get Deal" at bounding box center [414, 191] width 23 height 11
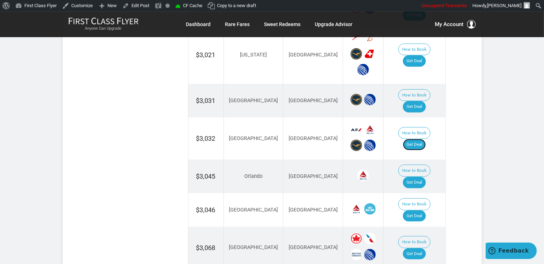
scroll to position [790, 0]
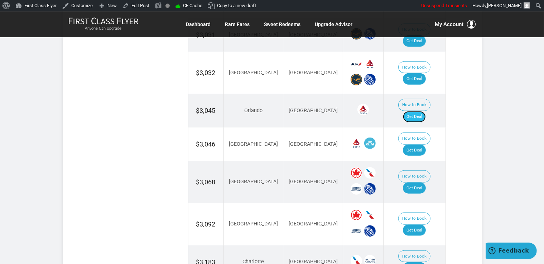
click at [420, 111] on link "Get Deal" at bounding box center [414, 116] width 23 height 11
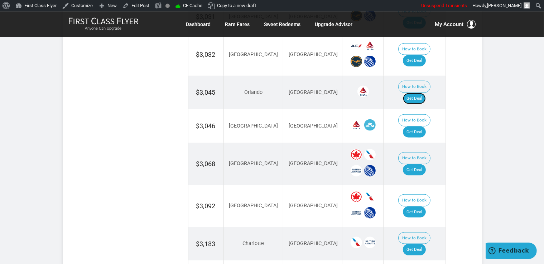
scroll to position [828, 0]
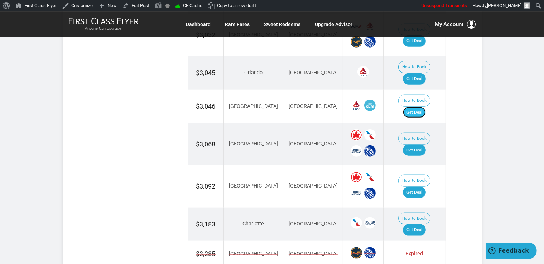
click at [413, 107] on link "Get Deal" at bounding box center [414, 112] width 23 height 11
click at [414, 145] on link "Get Deal" at bounding box center [414, 150] width 23 height 11
click at [424, 187] on link "Get Deal" at bounding box center [414, 192] width 23 height 11
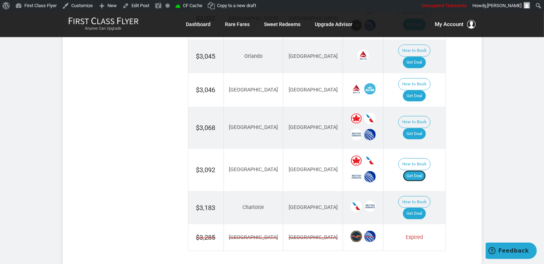
scroll to position [863, 0]
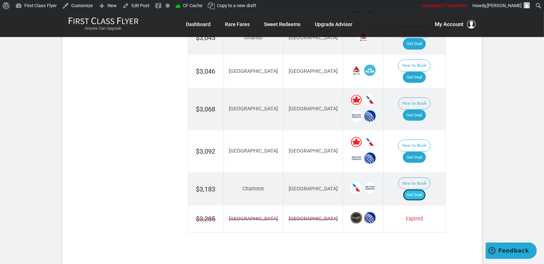
click at [424, 190] on link "Get Deal" at bounding box center [414, 195] width 23 height 11
click at [418, 190] on link "Get Deal" at bounding box center [414, 195] width 23 height 11
click at [420, 190] on link "Get Deal" at bounding box center [414, 195] width 23 height 11
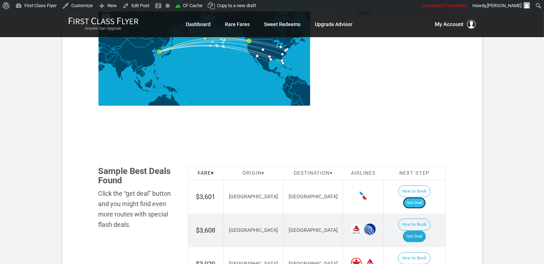
click at [418, 198] on link "Get Deal" at bounding box center [414, 203] width 23 height 11
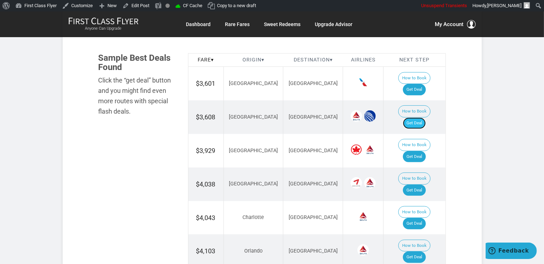
click at [423, 118] on link "Get Deal" at bounding box center [414, 123] width 23 height 11
click at [414, 151] on link "Get Deal" at bounding box center [414, 156] width 23 height 11
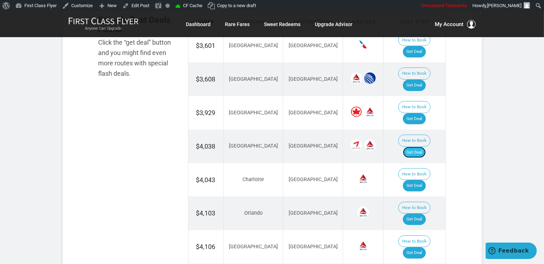
click at [419, 147] on link "Get Deal" at bounding box center [414, 152] width 23 height 11
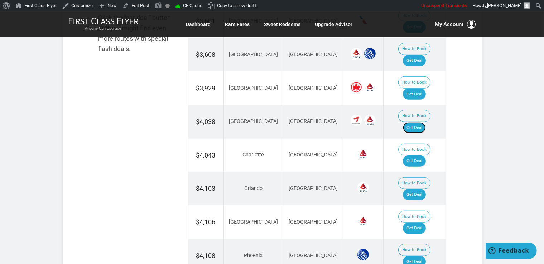
scroll to position [491, 0]
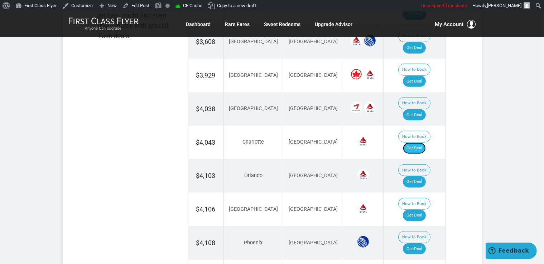
click at [419, 143] on link "Get Deal" at bounding box center [414, 148] width 23 height 11
click at [423, 176] on link "Get Deal" at bounding box center [414, 181] width 23 height 11
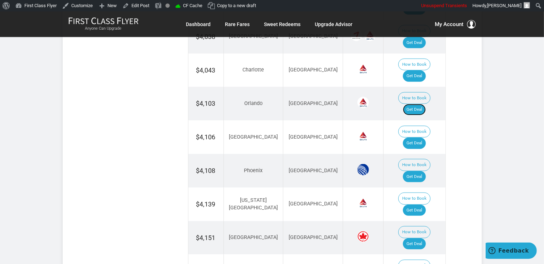
scroll to position [567, 0]
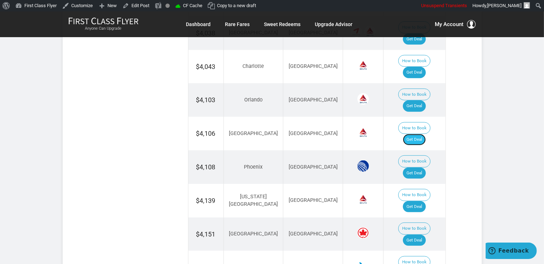
click at [419, 134] on link "Get Deal" at bounding box center [414, 139] width 23 height 11
click at [414, 168] on link "Get Deal" at bounding box center [414, 173] width 23 height 11
click at [420, 201] on link "Get Deal" at bounding box center [414, 206] width 23 height 11
click at [423, 235] on link "Get Deal" at bounding box center [414, 240] width 23 height 11
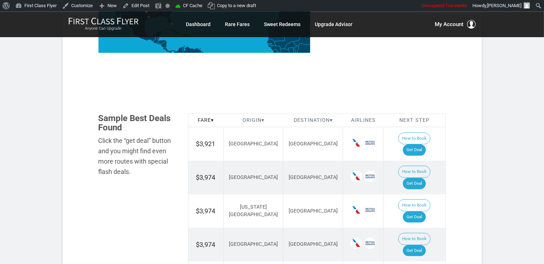
scroll to position [390, 0]
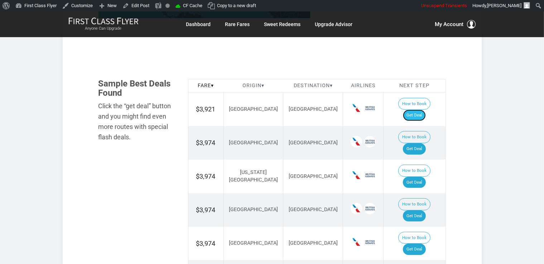
click at [424, 110] on link "Get Deal" at bounding box center [414, 115] width 23 height 11
click at [416, 143] on link "Get Deal" at bounding box center [414, 148] width 23 height 11
click at [420, 177] on link "Get Deal" at bounding box center [414, 182] width 23 height 11
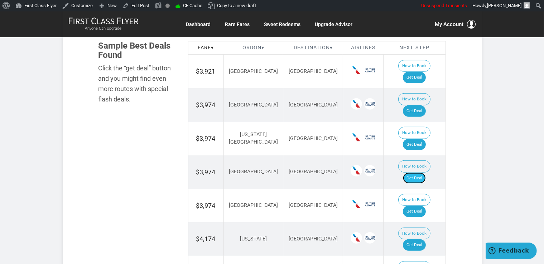
click at [414, 173] on link "Get Deal" at bounding box center [414, 178] width 23 height 11
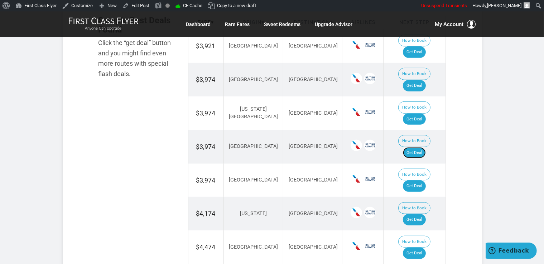
scroll to position [465, 0]
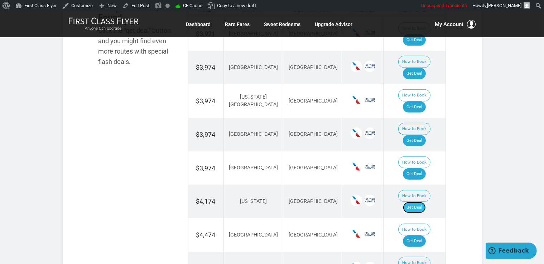
click at [417, 202] on link "Get Deal" at bounding box center [414, 207] width 23 height 11
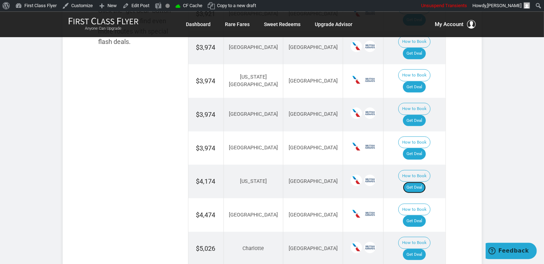
scroll to position [503, 0]
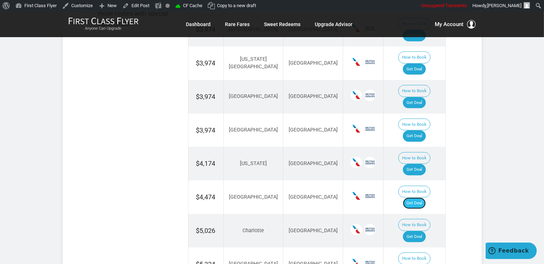
click at [414, 198] on link "Get Deal" at bounding box center [414, 203] width 23 height 11
click at [417, 231] on link "Get Deal" at bounding box center [414, 236] width 23 height 11
click at [419, 231] on link "Get Deal" at bounding box center [414, 236] width 23 height 11
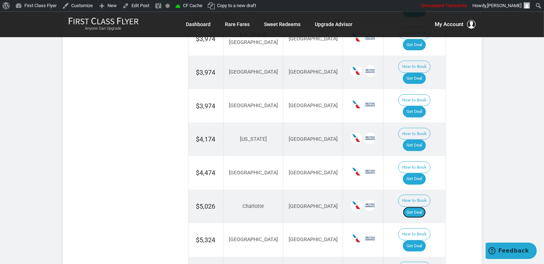
scroll to position [541, 0]
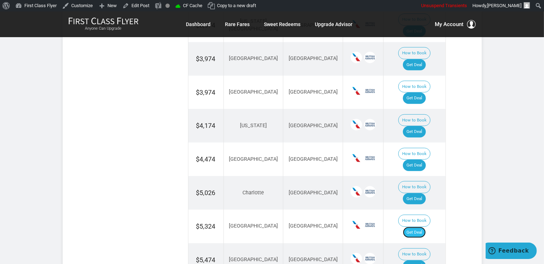
click at [421, 227] on link "Get Deal" at bounding box center [414, 232] width 23 height 11
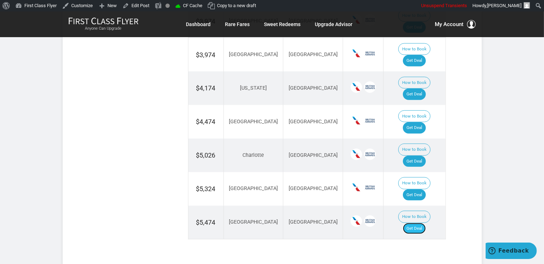
click at [420, 223] on link "Get Deal" at bounding box center [414, 228] width 23 height 11
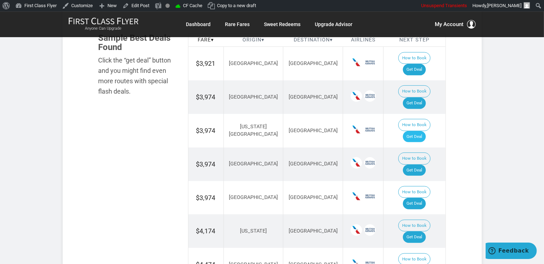
scroll to position [428, 0]
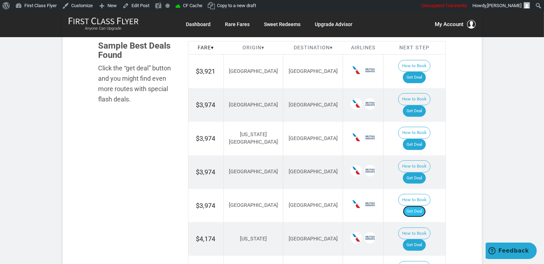
click at [414, 206] on link "Get Deal" at bounding box center [414, 211] width 23 height 11
click at [424, 206] on link "Get Deal" at bounding box center [414, 211] width 23 height 11
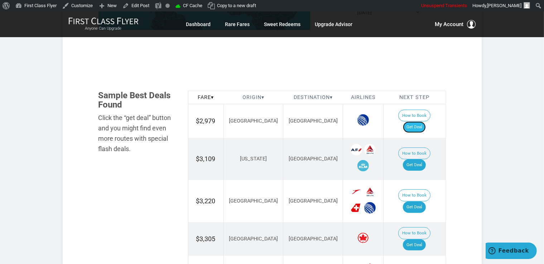
click at [424, 122] on link "Get Deal" at bounding box center [414, 127] width 23 height 11
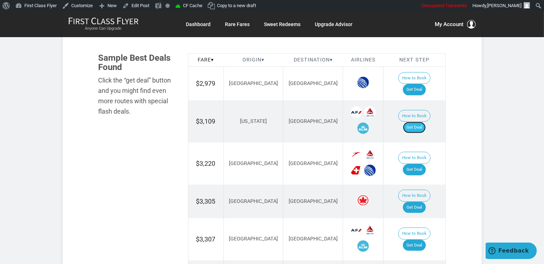
click at [419, 122] on link "Get Deal" at bounding box center [414, 127] width 23 height 11
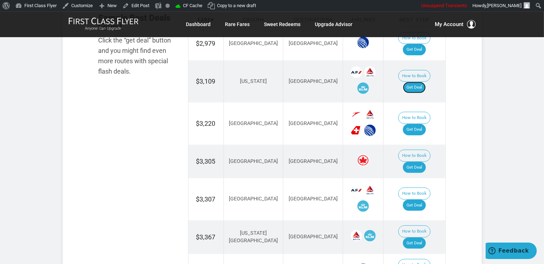
scroll to position [491, 0]
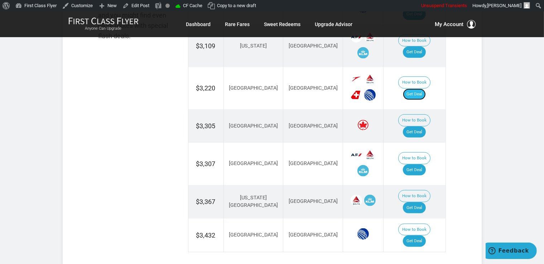
click at [420, 89] on link "Get Deal" at bounding box center [414, 94] width 23 height 11
click at [413, 127] on link "Get Deal" at bounding box center [414, 132] width 23 height 11
click at [415, 127] on link "Get Deal" at bounding box center [414, 132] width 23 height 11
click at [414, 127] on link "Get Deal" at bounding box center [414, 132] width 23 height 11
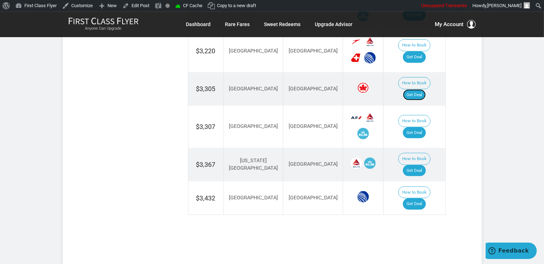
scroll to position [529, 0]
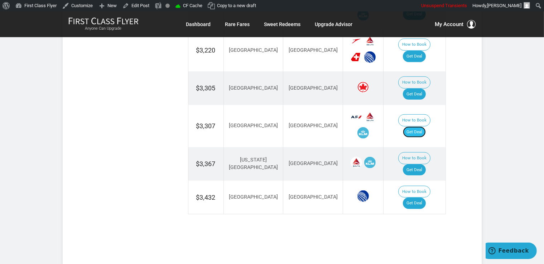
click at [425, 127] on link "Get Deal" at bounding box center [414, 132] width 23 height 11
click at [419, 165] on link "Get Deal" at bounding box center [414, 170] width 23 height 11
click at [422, 198] on link "Get Deal" at bounding box center [414, 203] width 23 height 11
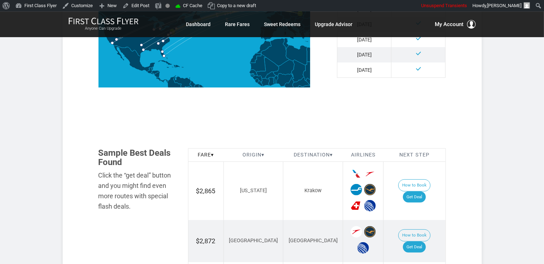
scroll to position [332, 0]
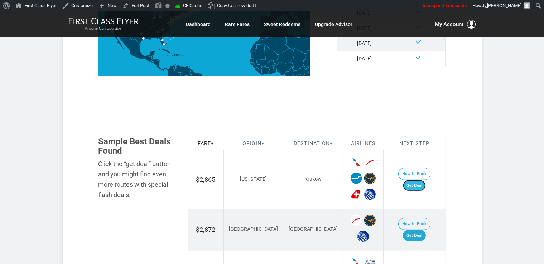
click at [425, 180] on link "Get Deal" at bounding box center [414, 185] width 23 height 11
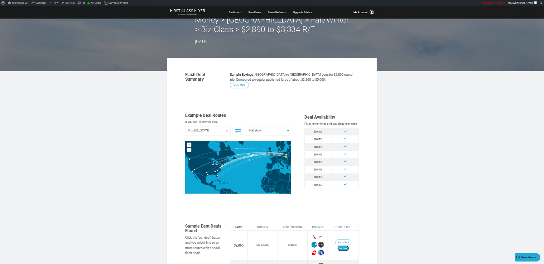
scroll to position [23, 0]
